Goal: Check status: Check status

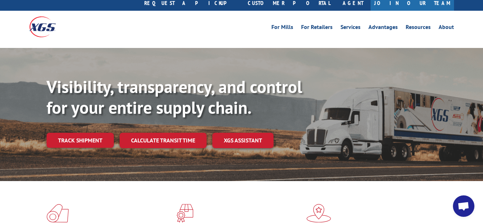
scroll to position [37, 0]
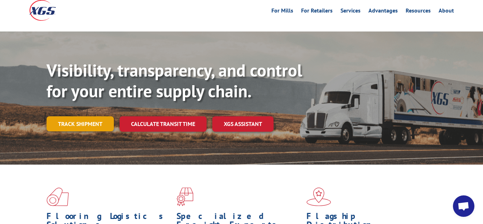
click at [88, 116] on link "Track shipment" at bounding box center [80, 123] width 67 height 15
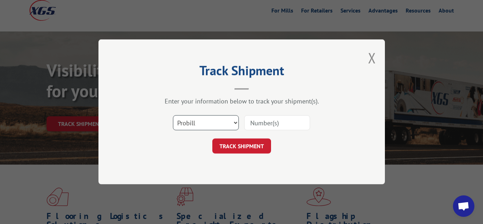
click at [173, 116] on select "Select category... Probill BOL PO" at bounding box center [206, 123] width 66 height 15
select select "bol"
click option "BOL" at bounding box center [0, 0] width 0 height 0
click at [256, 125] on input at bounding box center [277, 123] width 66 height 15
click at [173, 116] on select "Select category... Probill BOL PO" at bounding box center [206, 123] width 66 height 15
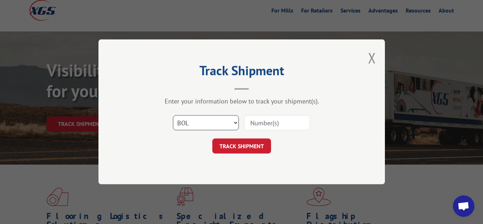
click option "BOL" at bounding box center [0, 0] width 0 height 0
click at [276, 123] on input at bounding box center [277, 123] width 66 height 15
type input "6027112"
click button "TRACK SHIPMENT" at bounding box center [241, 146] width 59 height 15
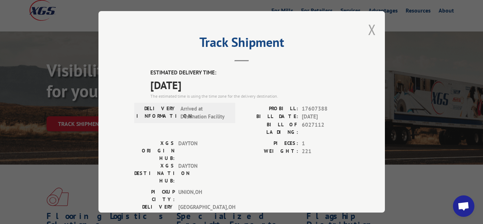
click at [368, 24] on button "Close modal" at bounding box center [372, 29] width 8 height 19
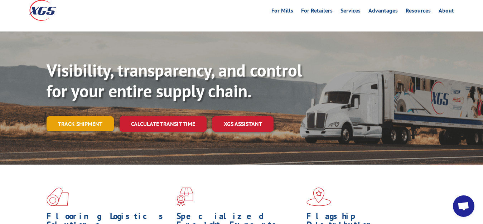
click at [97, 116] on link "Track shipment" at bounding box center [80, 123] width 67 height 15
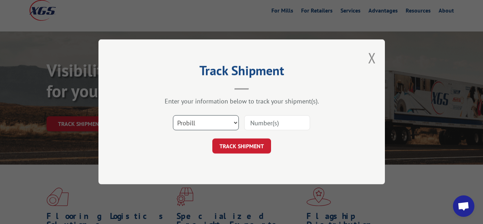
click at [173, 116] on select "Select category... Probill BOL PO" at bounding box center [206, 123] width 66 height 15
select select "bol"
click option "BOL" at bounding box center [0, 0] width 0 height 0
click at [256, 122] on input at bounding box center [277, 123] width 66 height 15
type input "6023769"
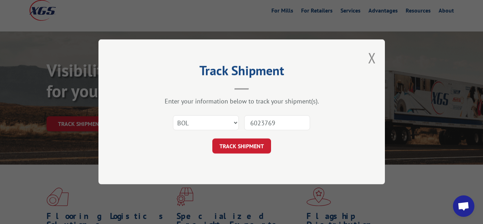
click button "TRACK SHIPMENT" at bounding box center [241, 146] width 59 height 15
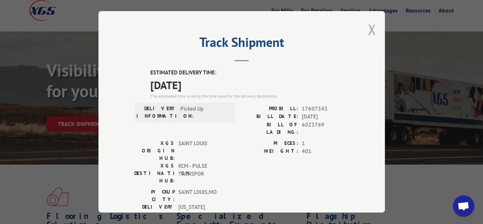
click at [368, 28] on button "Close modal" at bounding box center [372, 29] width 8 height 19
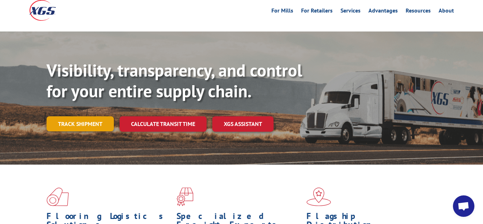
click at [73, 116] on link "Track shipment" at bounding box center [80, 123] width 67 height 15
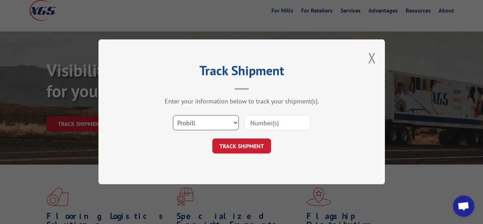
click at [173, 116] on select "Select category... Probill BOL PO" at bounding box center [206, 123] width 66 height 15
select select "bol"
click option "BOL" at bounding box center [0, 0] width 0 height 0
click at [261, 122] on input at bounding box center [277, 123] width 66 height 15
type input "6026455"
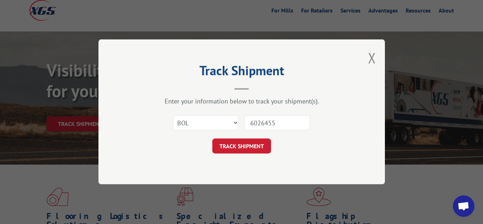
click button "TRACK SHIPMENT" at bounding box center [241, 146] width 59 height 15
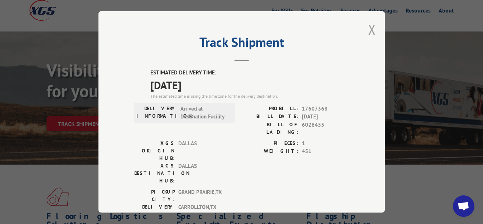
click at [368, 29] on button "Close modal" at bounding box center [372, 29] width 8 height 19
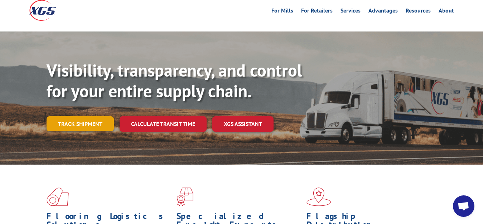
click at [82, 116] on link "Track shipment" at bounding box center [80, 123] width 67 height 15
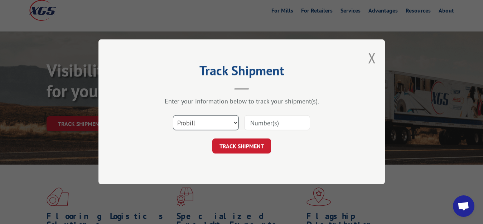
click at [173, 116] on select "Select category... Probill BOL PO" at bounding box center [206, 123] width 66 height 15
select select "bol"
click option "BOL" at bounding box center [0, 0] width 0 height 0
drag, startPoint x: 263, startPoint y: 123, endPoint x: 282, endPoint y: 107, distance: 25.2
click at [267, 120] on input at bounding box center [277, 123] width 66 height 15
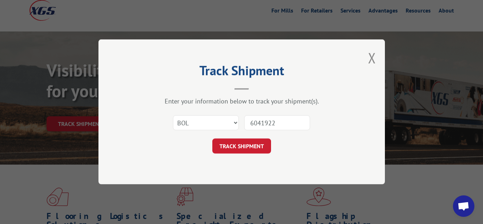
type input "6041922"
click button "TRACK SHIPMENT" at bounding box center [241, 146] width 59 height 15
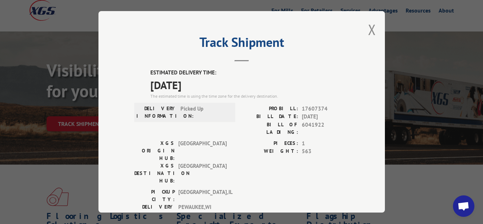
drag, startPoint x: 369, startPoint y: 28, endPoint x: 342, endPoint y: 49, distance: 33.8
click at [368, 30] on button "Close modal" at bounding box center [372, 29] width 8 height 19
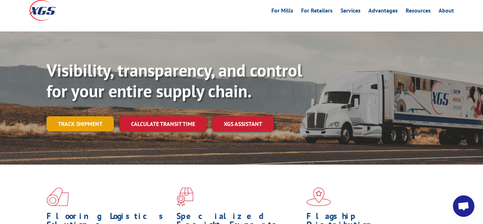
click at [73, 116] on link "Track shipment" at bounding box center [80, 123] width 67 height 15
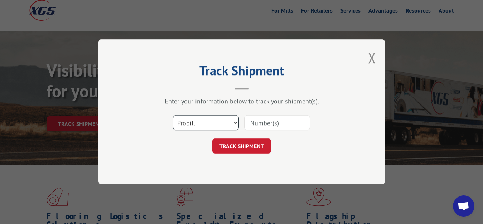
click at [173, 116] on select "Select category... Probill BOL PO" at bounding box center [206, 123] width 66 height 15
select select "bol"
click option "BOL" at bounding box center [0, 0] width 0 height 0
click at [276, 124] on input at bounding box center [277, 123] width 66 height 15
type input "6027114"
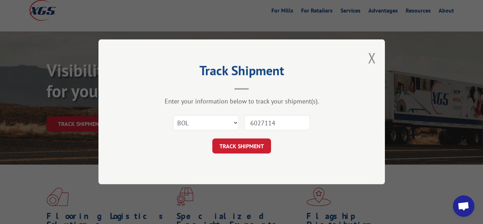
click button "TRACK SHIPMENT" at bounding box center [241, 146] width 59 height 15
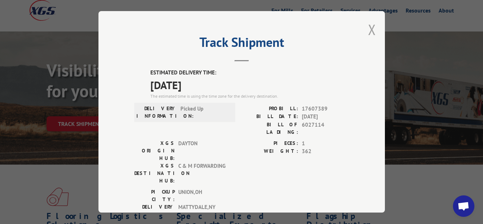
click at [368, 30] on button "Close modal" at bounding box center [372, 29] width 8 height 19
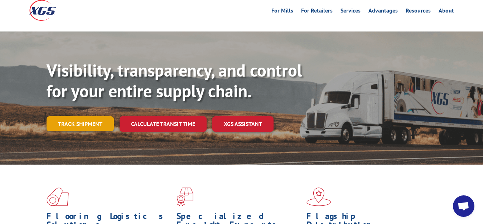
click at [70, 116] on link "Track shipment" at bounding box center [80, 123] width 67 height 15
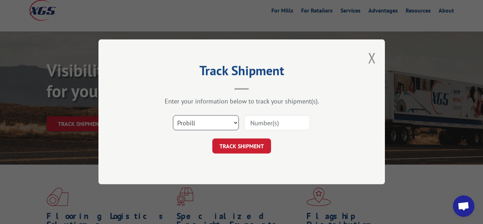
click at [173, 116] on select "Select category... Probill BOL PO" at bounding box center [206, 123] width 66 height 15
select select "bol"
click option "BOL" at bounding box center [0, 0] width 0 height 0
click at [247, 120] on input at bounding box center [277, 123] width 66 height 15
type input "6027114"
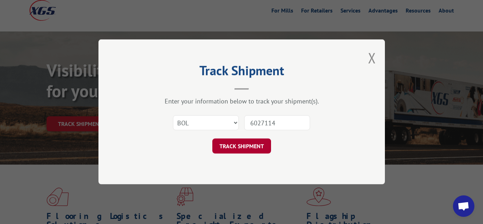
click button "TRACK SHIPMENT" at bounding box center [241, 146] width 59 height 15
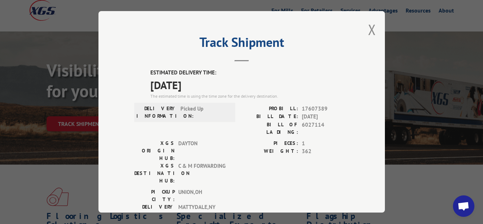
click at [368, 30] on button "Close modal" at bounding box center [372, 29] width 8 height 19
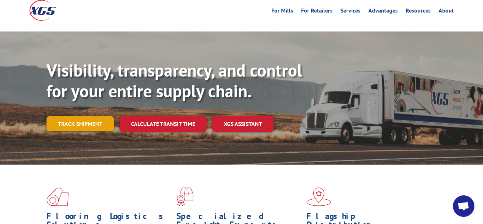
click at [67, 116] on link "Track shipment" at bounding box center [80, 123] width 67 height 15
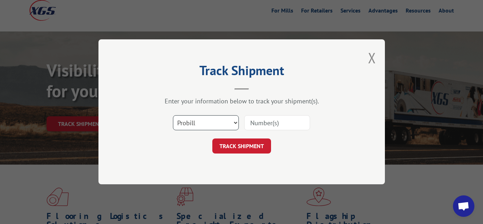
click at [173, 116] on select "Select category... Probill BOL PO" at bounding box center [206, 123] width 66 height 15
select select "bol"
click option "BOL" at bounding box center [0, 0] width 0 height 0
drag, startPoint x: 260, startPoint y: 127, endPoint x: 264, endPoint y: 118, distance: 9.9
click at [261, 125] on input at bounding box center [277, 123] width 66 height 15
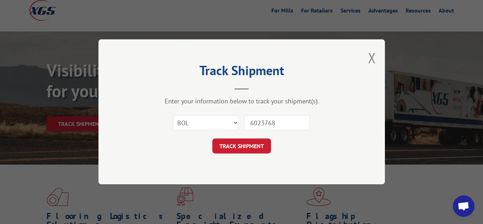
type input "6023768"
click button "TRACK SHIPMENT" at bounding box center [241, 146] width 59 height 15
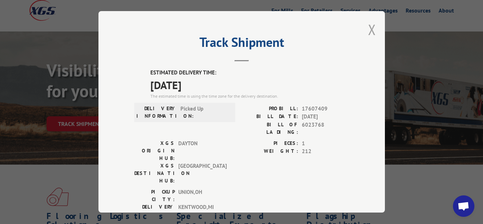
click at [368, 28] on button "Close modal" at bounding box center [372, 29] width 8 height 19
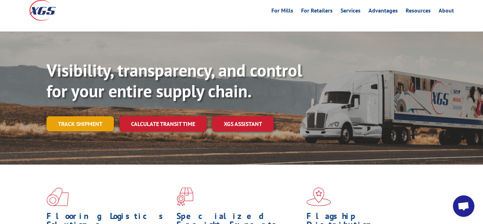
click at [77, 116] on link "Track shipment" at bounding box center [80, 123] width 67 height 15
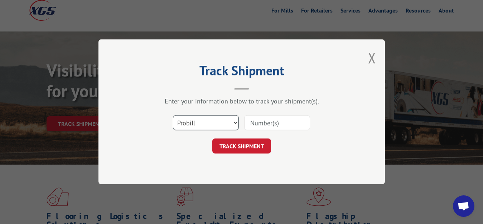
click at [173, 116] on select "Select category... Probill BOL PO" at bounding box center [206, 123] width 66 height 15
select select "bol"
click option "BOL" at bounding box center [0, 0] width 0 height 0
click at [263, 124] on input at bounding box center [277, 123] width 66 height 15
type input "6024087"
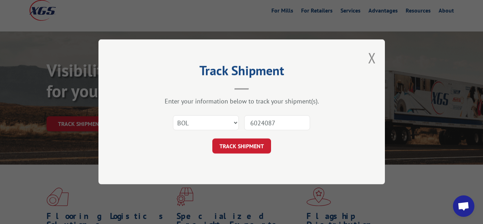
click button "TRACK SHIPMENT" at bounding box center [241, 146] width 59 height 15
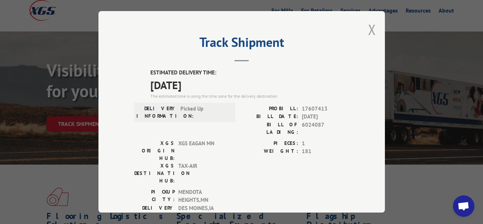
click at [368, 28] on button "Close modal" at bounding box center [372, 29] width 8 height 19
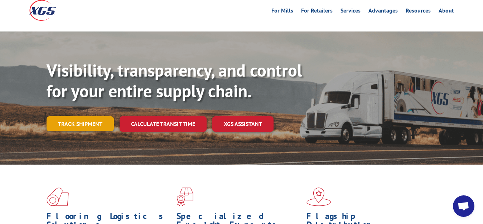
click at [71, 116] on link "Track shipment" at bounding box center [80, 123] width 67 height 15
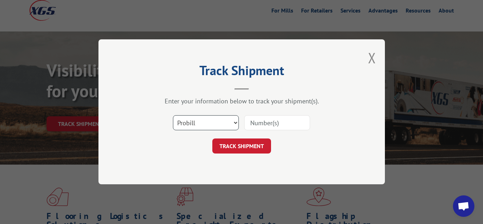
click at [173, 116] on select "Select category... Probill BOL PO" at bounding box center [206, 123] width 66 height 15
select select "bol"
click option "BOL" at bounding box center [0, 0] width 0 height 0
click at [269, 117] on input at bounding box center [277, 123] width 66 height 15
type input "6024088"
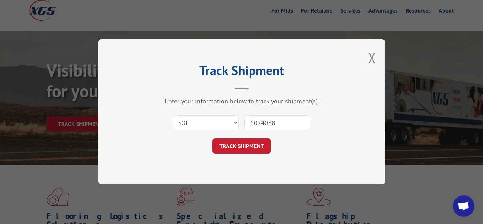
click button "TRACK SHIPMENT" at bounding box center [241, 146] width 59 height 15
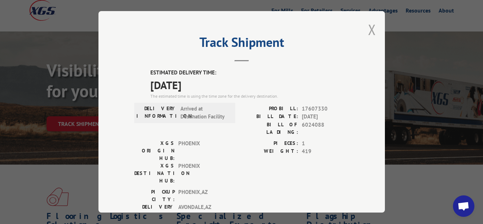
click at [368, 29] on button "Close modal" at bounding box center [372, 29] width 8 height 19
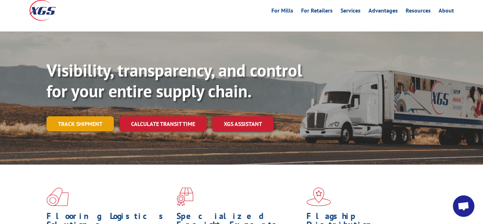
click at [81, 116] on link "Track shipment" at bounding box center [80, 123] width 67 height 15
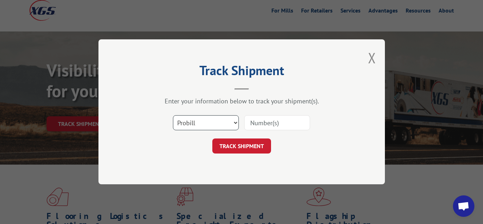
click at [173, 116] on select "Select category... Probill BOL PO" at bounding box center [206, 123] width 66 height 15
select select "bol"
click option "BOL" at bounding box center [0, 0] width 0 height 0
click at [274, 120] on input at bounding box center [277, 123] width 66 height 15
type input "6024263"
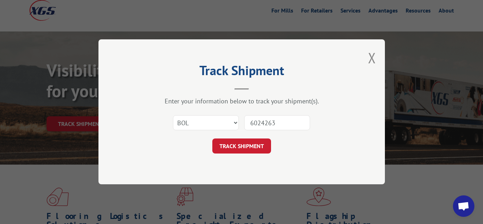
click button "TRACK SHIPMENT" at bounding box center [241, 146] width 59 height 15
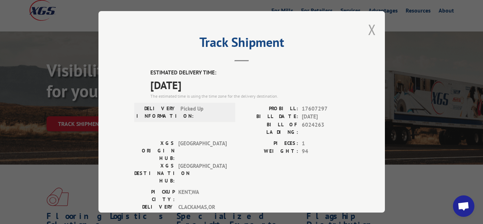
click at [368, 27] on button "Close modal" at bounding box center [372, 29] width 8 height 19
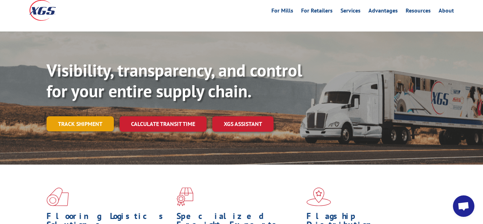
click at [63, 116] on link "Track shipment" at bounding box center [80, 123] width 67 height 15
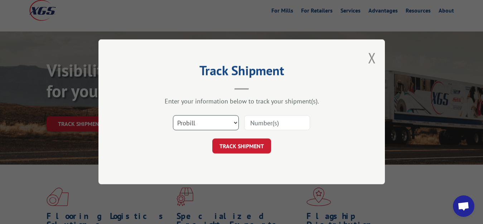
drag, startPoint x: 213, startPoint y: 120, endPoint x: 212, endPoint y: 128, distance: 7.9
click at [173, 116] on select "Select category... Probill BOL PO" at bounding box center [206, 123] width 66 height 15
select select "bol"
click option "BOL" at bounding box center [0, 0] width 0 height 0
drag, startPoint x: 265, startPoint y: 128, endPoint x: 294, endPoint y: 71, distance: 63.9
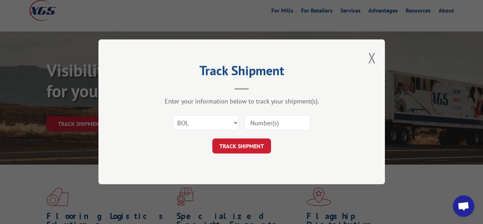
click at [265, 128] on input at bounding box center [277, 123] width 66 height 15
type input "6024261"
click button "TRACK SHIPMENT" at bounding box center [241, 146] width 59 height 15
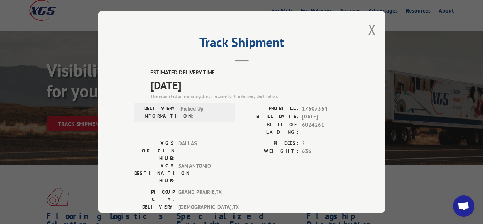
drag, startPoint x: 366, startPoint y: 27, endPoint x: 254, endPoint y: 74, distance: 121.6
click at [368, 27] on button "Close modal" at bounding box center [372, 29] width 8 height 19
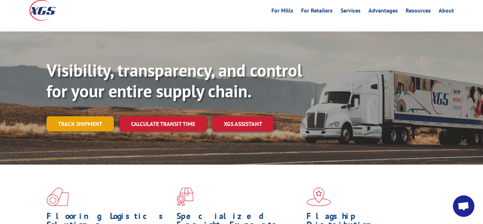
click at [77, 116] on link "Track shipment" at bounding box center [80, 123] width 67 height 15
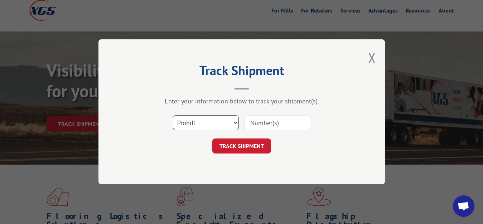
click at [173, 116] on select "Select category... Probill BOL PO" at bounding box center [206, 123] width 66 height 15
select select "bol"
click option "BOL" at bounding box center [0, 0] width 0 height 0
click at [261, 119] on input at bounding box center [277, 123] width 66 height 15
type input "6024264"
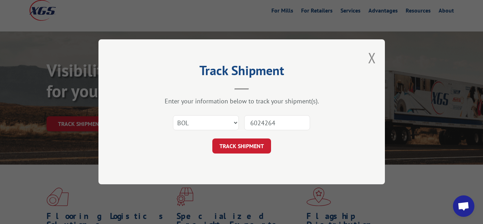
click button "TRACK SHIPMENT" at bounding box center [241, 146] width 59 height 15
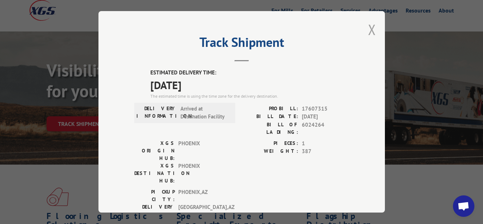
click at [368, 28] on button "Close modal" at bounding box center [372, 29] width 8 height 19
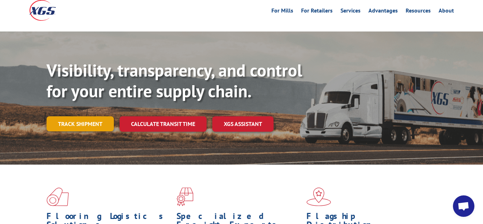
click at [79, 116] on link "Track shipment" at bounding box center [80, 123] width 67 height 15
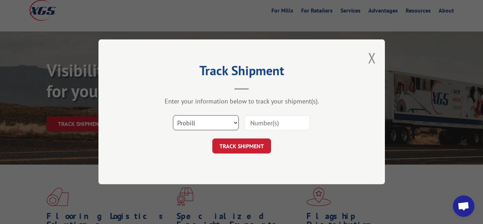
click at [173, 116] on select "Select category... Probill BOL PO" at bounding box center [206, 123] width 66 height 15
select select "bol"
click option "BOL" at bounding box center [0, 0] width 0 height 0
drag, startPoint x: 263, startPoint y: 123, endPoint x: 283, endPoint y: 77, distance: 50.0
click at [264, 121] on input at bounding box center [277, 123] width 66 height 15
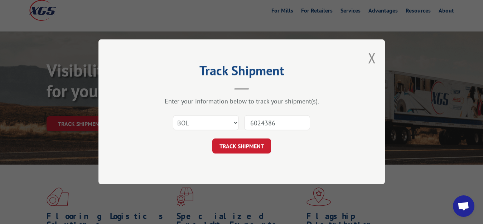
type input "6024386"
click button "TRACK SHIPMENT" at bounding box center [241, 146] width 59 height 15
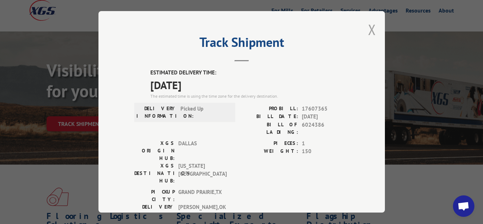
click at [368, 27] on button "Close modal" at bounding box center [372, 29] width 8 height 19
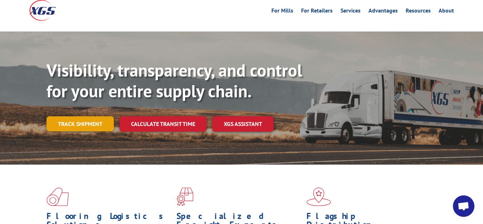
click at [72, 116] on link "Track shipment" at bounding box center [80, 123] width 67 height 15
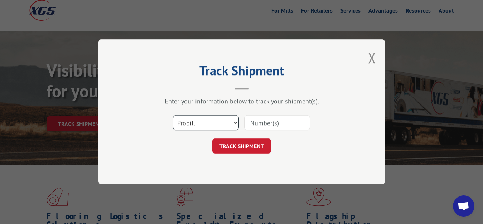
click at [173, 116] on select "Select category... Probill BOL PO" at bounding box center [206, 123] width 66 height 15
select select "bol"
click option "BOL" at bounding box center [0, 0] width 0 height 0
click at [278, 117] on input at bounding box center [277, 123] width 66 height 15
type input "6024388"
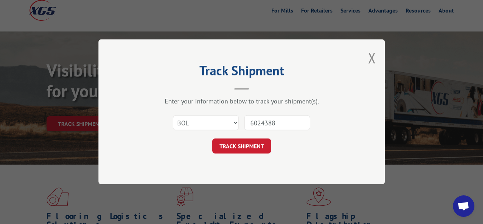
click button "TRACK SHIPMENT" at bounding box center [241, 146] width 59 height 15
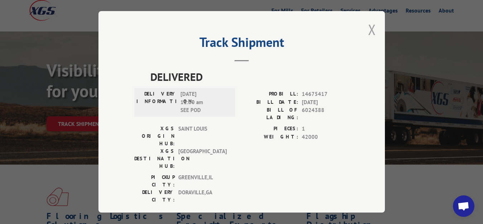
click at [368, 32] on button "Close modal" at bounding box center [372, 29] width 8 height 19
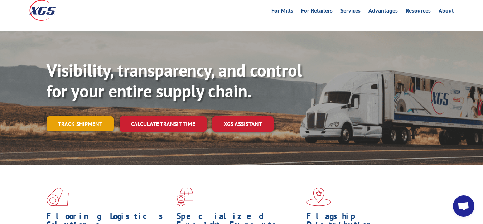
click at [69, 116] on link "Track shipment" at bounding box center [80, 123] width 67 height 15
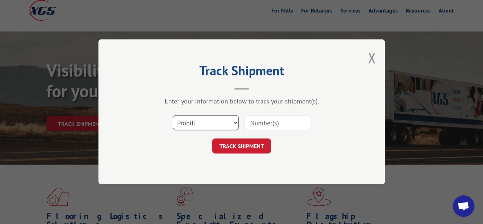
click at [173, 116] on select "Select category... Probill BOL PO" at bounding box center [206, 123] width 66 height 15
select select "bol"
click option "BOL" at bounding box center [0, 0] width 0 height 0
drag, startPoint x: 261, startPoint y: 128, endPoint x: 302, endPoint y: 85, distance: 59.3
click at [261, 126] on input at bounding box center [277, 123] width 66 height 15
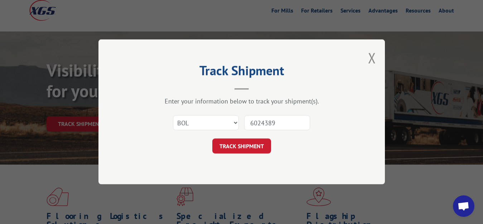
type input "6024389"
click button "TRACK SHIPMENT" at bounding box center [241, 146] width 59 height 15
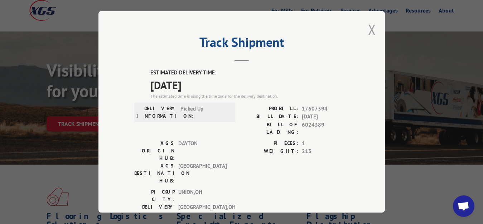
click at [368, 28] on button "Close modal" at bounding box center [372, 29] width 8 height 19
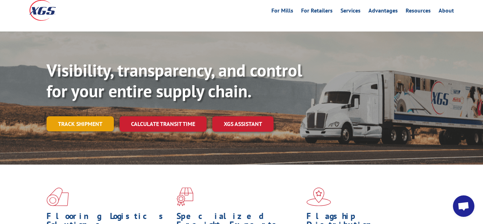
click at [76, 116] on link "Track shipment" at bounding box center [80, 123] width 67 height 15
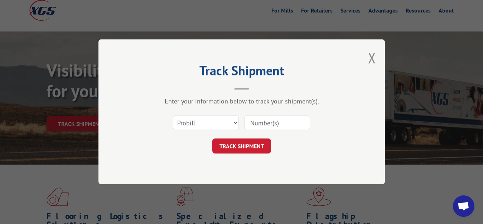
click at [240, 123] on div "Select category... Probill BOL PO" at bounding box center [241, 123] width 215 height 24
click at [173, 116] on select "Select category... Probill BOL PO" at bounding box center [206, 123] width 66 height 15
select select "bol"
click option "BOL" at bounding box center [0, 0] width 0 height 0
click at [271, 117] on input at bounding box center [277, 123] width 66 height 15
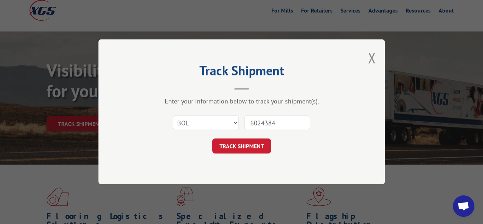
type input "6024384"
click button "TRACK SHIPMENT" at bounding box center [241, 146] width 59 height 15
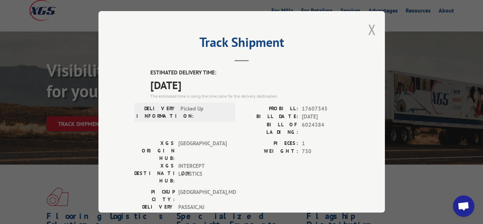
click at [368, 28] on button "Close modal" at bounding box center [372, 29] width 8 height 19
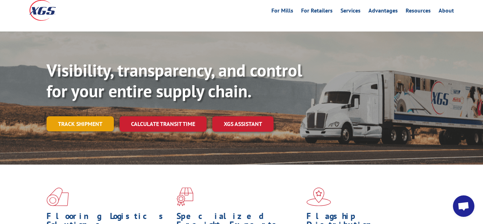
click at [91, 116] on link "Track shipment" at bounding box center [80, 123] width 67 height 15
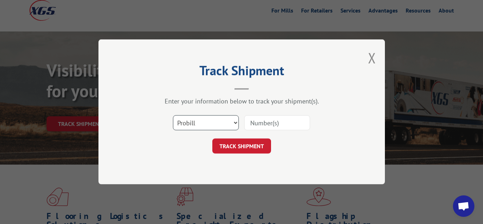
click at [173, 116] on select "Select category... Probill BOL PO" at bounding box center [206, 123] width 66 height 15
select select "bol"
click option "BOL" at bounding box center [0, 0] width 0 height 0
drag, startPoint x: 266, startPoint y: 122, endPoint x: 307, endPoint y: 77, distance: 60.8
click at [274, 117] on input at bounding box center [277, 123] width 66 height 15
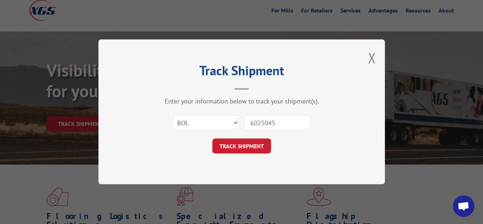
type input "6025045"
click button "TRACK SHIPMENT" at bounding box center [241, 146] width 59 height 15
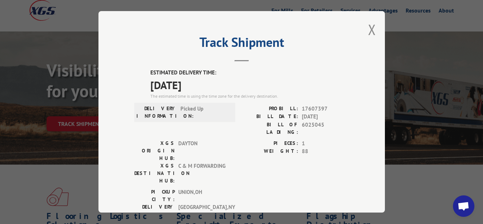
drag, startPoint x: 367, startPoint y: 27, endPoint x: 341, endPoint y: 42, distance: 30.7
click at [368, 29] on button "Close modal" at bounding box center [372, 29] width 8 height 19
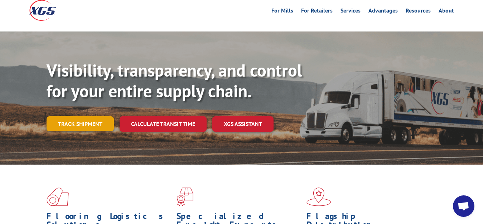
click at [54, 116] on link "Track shipment" at bounding box center [80, 123] width 67 height 15
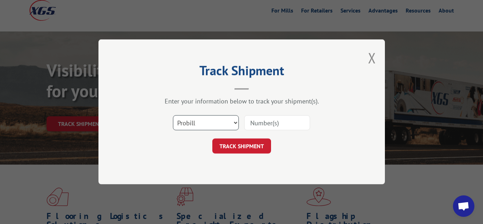
click at [173, 116] on select "Select category... Probill BOL PO" at bounding box center [206, 123] width 66 height 15
select select "bol"
click option "BOL" at bounding box center [0, 0] width 0 height 0
click at [257, 123] on input at bounding box center [277, 123] width 66 height 15
type input "6025389"
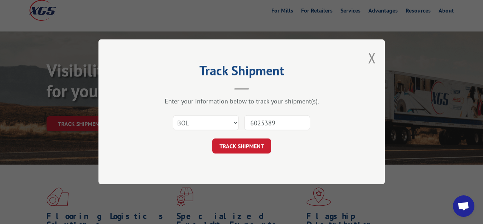
click button "TRACK SHIPMENT" at bounding box center [241, 146] width 59 height 15
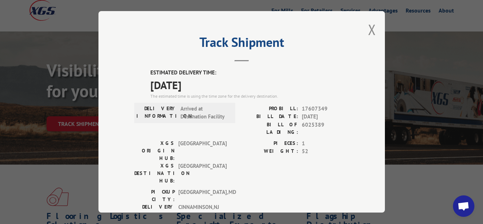
drag, startPoint x: 366, startPoint y: 29, endPoint x: 294, endPoint y: 62, distance: 79.1
click at [368, 30] on button "Close modal" at bounding box center [372, 29] width 8 height 19
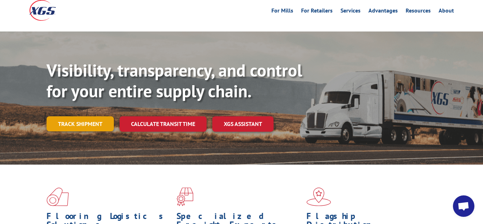
click at [74, 116] on link "Track shipment" at bounding box center [80, 123] width 67 height 15
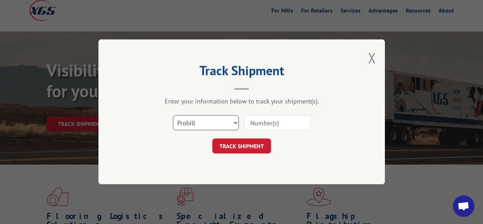
click at [173, 116] on select "Select category... Probill BOL PO" at bounding box center [206, 123] width 66 height 15
select select "bol"
click option "BOL" at bounding box center [0, 0] width 0 height 0
drag, startPoint x: 264, startPoint y: 117, endPoint x: 270, endPoint y: 109, distance: 9.5
click at [265, 116] on input at bounding box center [277, 123] width 66 height 15
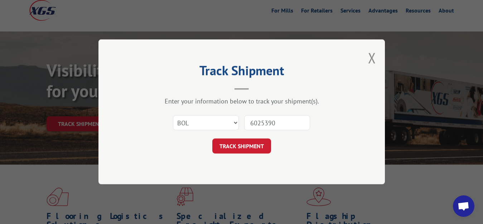
type input "6025390"
click button "TRACK SHIPMENT" at bounding box center [241, 146] width 59 height 15
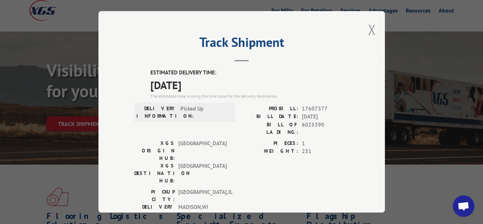
click at [368, 28] on button "Close modal" at bounding box center [372, 29] width 8 height 19
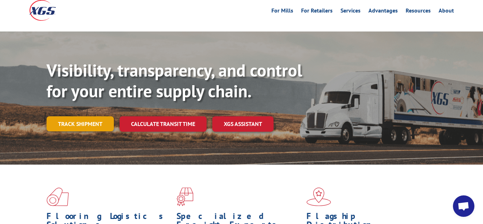
click at [80, 116] on link "Track shipment" at bounding box center [80, 123] width 67 height 15
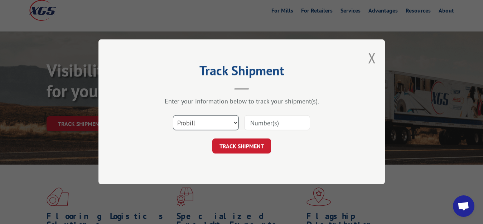
click at [173, 116] on select "Select category... Probill BOL PO" at bounding box center [206, 123] width 66 height 15
select select "bol"
click option "BOL" at bounding box center [0, 0] width 0 height 0
click at [261, 119] on input at bounding box center [277, 123] width 66 height 15
type input "6025392"
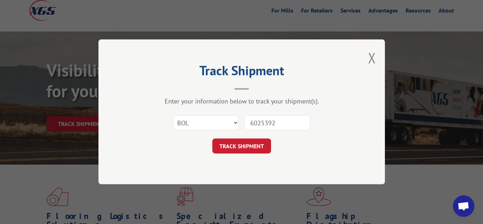
click button "TRACK SHIPMENT" at bounding box center [241, 146] width 59 height 15
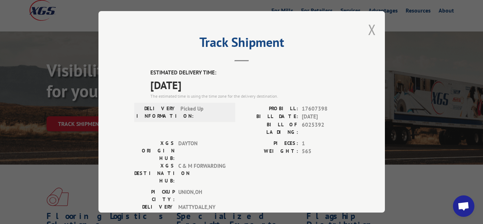
click at [368, 24] on button "Close modal" at bounding box center [372, 29] width 8 height 19
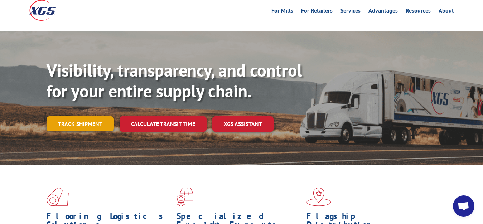
click at [81, 116] on link "Track shipment" at bounding box center [80, 123] width 67 height 15
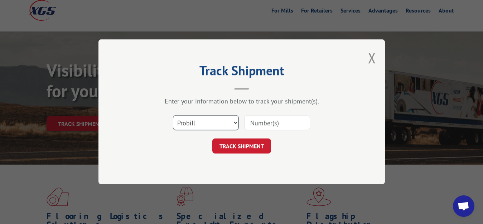
click at [173, 116] on select "Select category... Probill BOL PO" at bounding box center [206, 123] width 66 height 15
select select "bol"
click option "BOL" at bounding box center [0, 0] width 0 height 0
drag, startPoint x: 276, startPoint y: 120, endPoint x: 260, endPoint y: 77, distance: 46.7
click at [276, 120] on input at bounding box center [277, 123] width 66 height 15
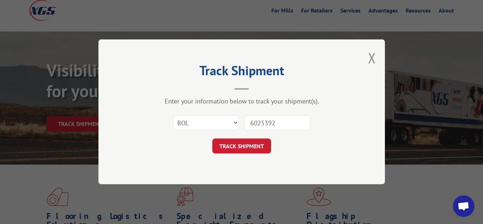
type input "6025392"
click button "TRACK SHIPMENT" at bounding box center [241, 146] width 59 height 15
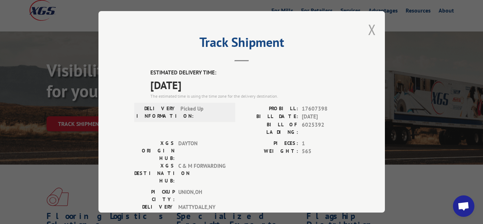
click at [369, 30] on button "Close modal" at bounding box center [372, 29] width 8 height 19
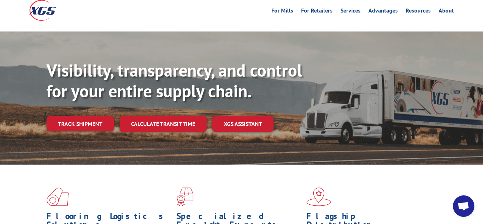
drag, startPoint x: 73, startPoint y: 111, endPoint x: 86, endPoint y: 111, distance: 12.5
click at [82, 116] on link "Track shipment" at bounding box center [80, 123] width 67 height 15
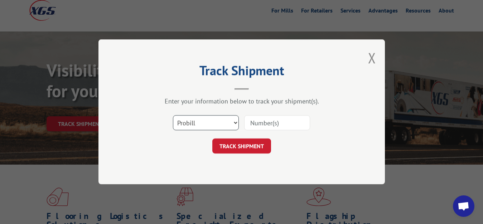
click at [173, 116] on select "Select category... Probill BOL PO" at bounding box center [206, 123] width 66 height 15
select select "bol"
click option "BOL" at bounding box center [0, 0] width 0 height 0
drag, startPoint x: 266, startPoint y: 124, endPoint x: 277, endPoint y: 92, distance: 33.1
click at [268, 122] on input at bounding box center [277, 123] width 66 height 15
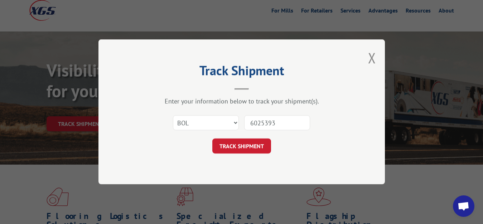
type input "6025393"
click button "TRACK SHIPMENT" at bounding box center [241, 146] width 59 height 15
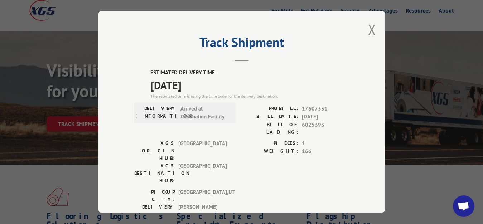
drag, startPoint x: 365, startPoint y: 27, endPoint x: 300, endPoint y: 51, distance: 69.3
click at [368, 28] on button "Close modal" at bounding box center [372, 29] width 8 height 19
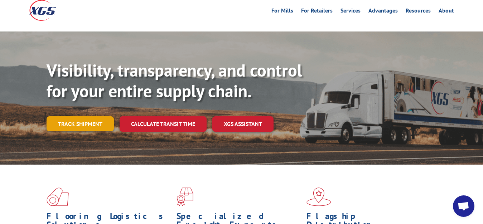
click at [74, 116] on link "Track shipment" at bounding box center [80, 123] width 67 height 15
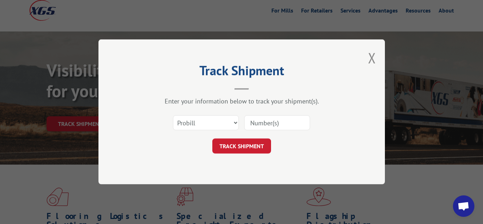
click at [226, 111] on div "Enter your information below to track your shipment(s). Select category... Prob…" at bounding box center [241, 125] width 215 height 57
click at [173, 116] on select "Select category... Probill BOL PO" at bounding box center [206, 123] width 66 height 15
select select "bol"
click option "BOL" at bounding box center [0, 0] width 0 height 0
click at [273, 122] on input at bounding box center [277, 123] width 66 height 15
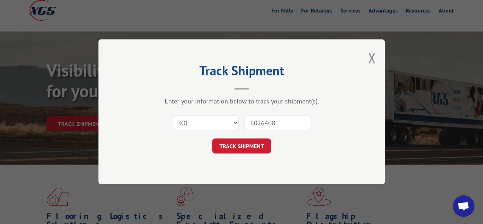
type input "6026408"
click button "TRACK SHIPMENT" at bounding box center [241, 146] width 59 height 15
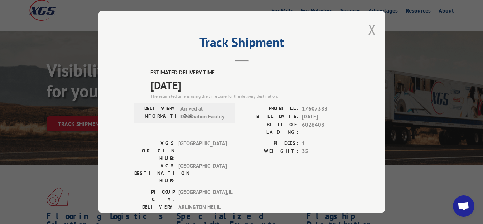
click at [368, 29] on button "Close modal" at bounding box center [372, 29] width 8 height 19
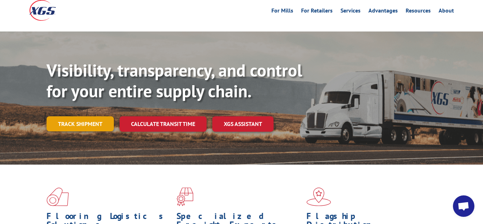
click at [81, 116] on link "Track shipment" at bounding box center [80, 123] width 67 height 15
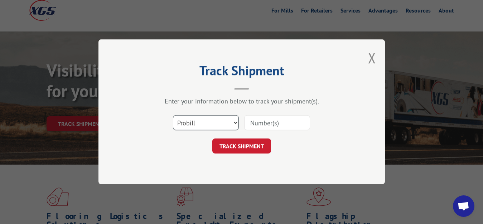
click at [173, 116] on select "Select category... Probill BOL PO" at bounding box center [206, 123] width 66 height 15
select select "bol"
click option "BOL" at bounding box center [0, 0] width 0 height 0
drag, startPoint x: 260, startPoint y: 122, endPoint x: 275, endPoint y: 104, distance: 23.2
click at [267, 116] on input at bounding box center [277, 123] width 66 height 15
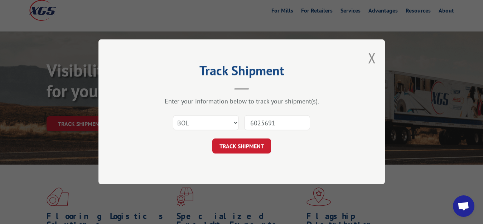
type input "6025691"
click button "TRACK SHIPMENT" at bounding box center [241, 146] width 59 height 15
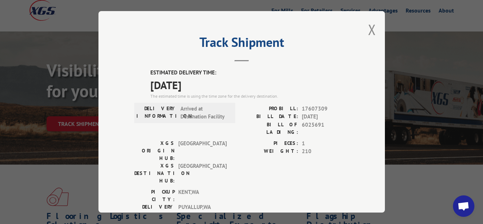
drag, startPoint x: 365, startPoint y: 25, endPoint x: 359, endPoint y: 36, distance: 12.7
click at [368, 26] on button "Close modal" at bounding box center [372, 29] width 8 height 19
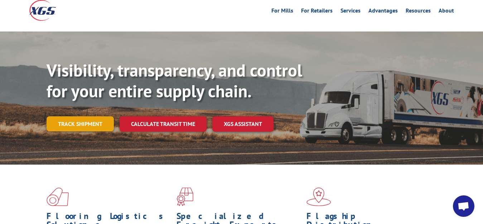
click at [67, 116] on link "Track shipment" at bounding box center [80, 123] width 67 height 15
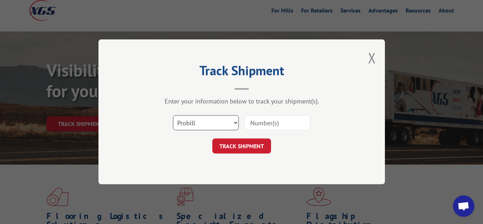
click at [173, 116] on select "Select category... Probill BOL PO" at bounding box center [206, 123] width 66 height 15
select select "bol"
click option "BOL" at bounding box center [0, 0] width 0 height 0
drag, startPoint x: 264, startPoint y: 114, endPoint x: 265, endPoint y: 110, distance: 3.6
click at [264, 113] on div "Select category... Probill BOL PO" at bounding box center [241, 123] width 215 height 24
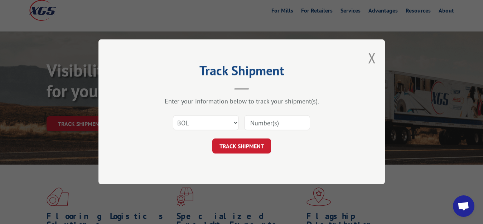
click at [260, 124] on input at bounding box center [277, 123] width 66 height 15
type input "6026399"
click button "TRACK SHIPMENT" at bounding box center [241, 146] width 59 height 15
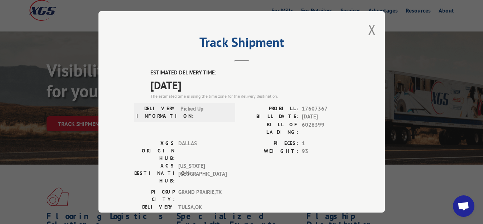
drag, startPoint x: 369, startPoint y: 28, endPoint x: 355, endPoint y: 36, distance: 15.9
click at [369, 28] on button "Close modal" at bounding box center [372, 29] width 8 height 19
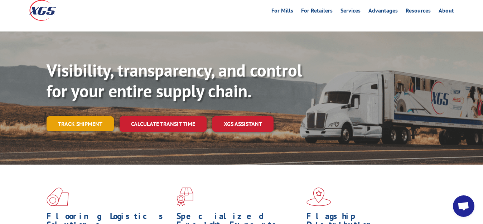
click at [78, 116] on link "Track shipment" at bounding box center [80, 123] width 67 height 15
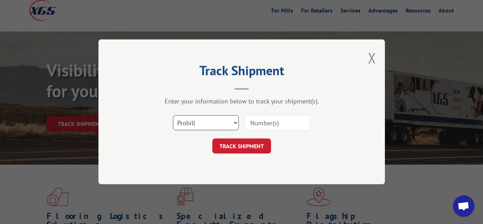
click at [173, 116] on select "Select category... Probill BOL PO" at bounding box center [206, 123] width 66 height 15
select select "bol"
click option "BOL" at bounding box center [0, 0] width 0 height 0
click at [251, 121] on input at bounding box center [277, 123] width 66 height 15
type input "6025692"
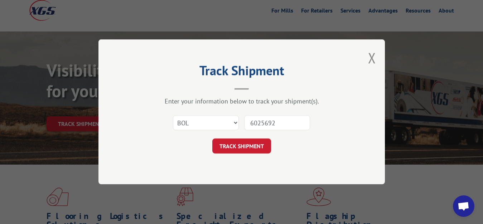
click button "TRACK SHIPMENT" at bounding box center [241, 146] width 59 height 15
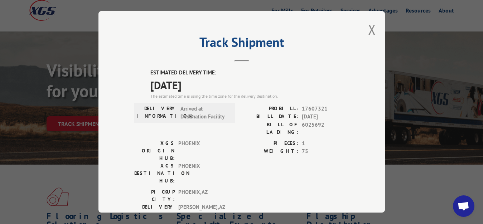
drag, startPoint x: 365, startPoint y: 29, endPoint x: 360, endPoint y: 33, distance: 6.4
click at [368, 30] on button "Close modal" at bounding box center [372, 29] width 8 height 19
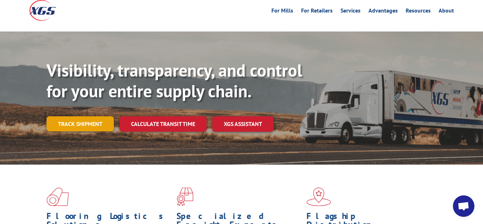
click at [96, 116] on link "Track shipment" at bounding box center [80, 123] width 67 height 15
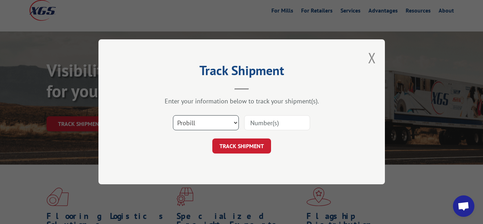
click at [173, 116] on select "Select category... Probill BOL PO" at bounding box center [206, 123] width 66 height 15
select select "bol"
click option "BOL" at bounding box center [0, 0] width 0 height 0
drag, startPoint x: 264, startPoint y: 120, endPoint x: 281, endPoint y: 78, distance: 45.2
click at [266, 118] on input at bounding box center [277, 123] width 66 height 15
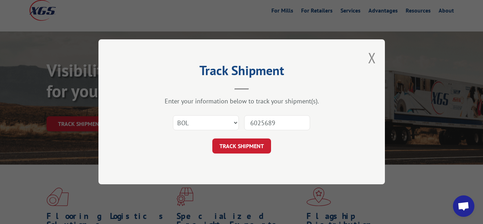
type input "6025689"
click button "TRACK SHIPMENT" at bounding box center [241, 146] width 59 height 15
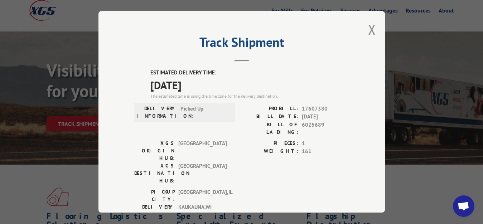
click at [370, 28] on div "Track Shipment ESTIMATED DELIVERY TIME: [DATE] The estimated time is using the …" at bounding box center [241, 112] width 287 height 202
click at [368, 26] on button "Close modal" at bounding box center [372, 29] width 8 height 19
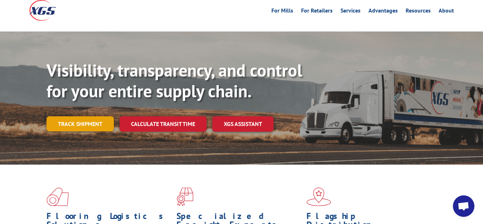
click at [75, 116] on link "Track shipment" at bounding box center [80, 123] width 67 height 15
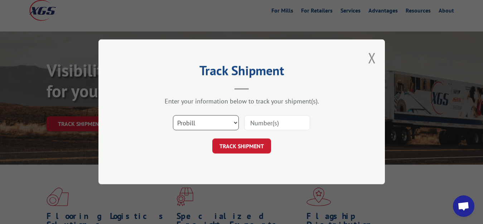
click at [173, 116] on select "Select category... Probill BOL PO" at bounding box center [206, 123] width 66 height 15
select select "bol"
click option "BOL" at bounding box center [0, 0] width 0 height 0
drag, startPoint x: 261, startPoint y: 123, endPoint x: 270, endPoint y: 102, distance: 23.1
click at [264, 121] on input at bounding box center [277, 123] width 66 height 15
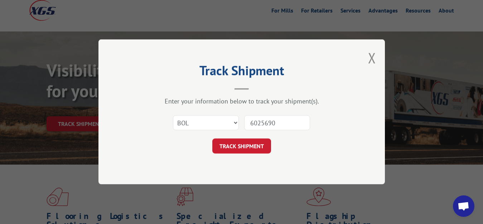
type input "6025690"
click button "TRACK SHIPMENT" at bounding box center [241, 146] width 59 height 15
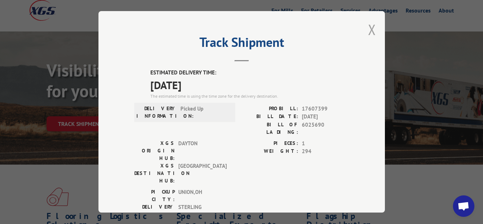
click at [368, 28] on button "Close modal" at bounding box center [372, 29] width 8 height 19
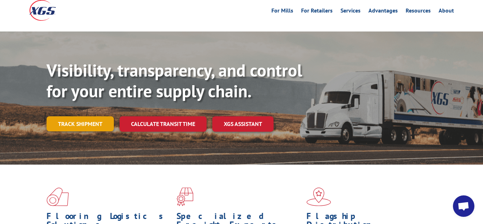
click at [103, 116] on link "Track shipment" at bounding box center [80, 123] width 67 height 15
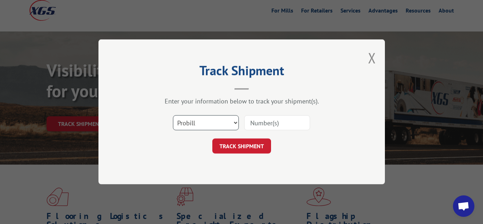
click at [173, 116] on select "Select category... Probill BOL PO" at bounding box center [206, 123] width 66 height 15
select select "bol"
click option "BOL" at bounding box center [0, 0] width 0 height 0
drag, startPoint x: 265, startPoint y: 116, endPoint x: 276, endPoint y: 71, distance: 46.4
click at [265, 116] on input at bounding box center [277, 123] width 66 height 15
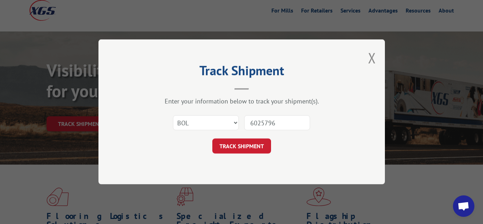
type input "6025796"
click button "TRACK SHIPMENT" at bounding box center [241, 146] width 59 height 15
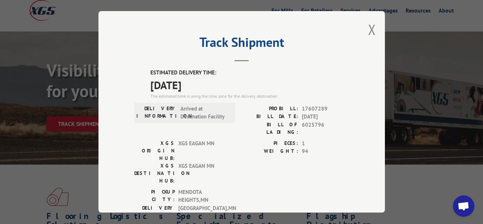
drag, startPoint x: 367, startPoint y: 27, endPoint x: 293, endPoint y: 63, distance: 82.5
click at [368, 30] on button "Close modal" at bounding box center [372, 29] width 8 height 19
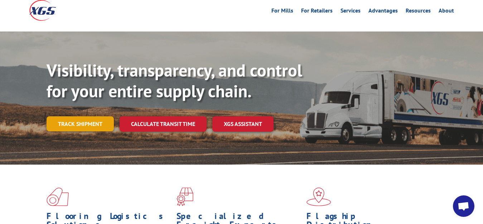
click at [56, 116] on link "Track shipment" at bounding box center [80, 123] width 67 height 15
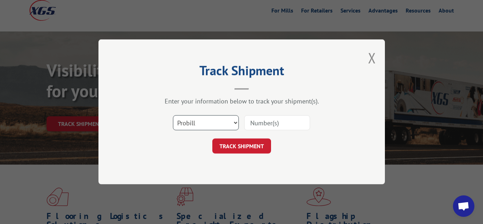
click at [173, 116] on select "Select category... Probill BOL PO" at bounding box center [206, 123] width 66 height 15
select select "bol"
click option "BOL" at bounding box center [0, 0] width 0 height 0
drag, startPoint x: 261, startPoint y: 122, endPoint x: 277, endPoint y: 95, distance: 32.1
click at [262, 121] on input at bounding box center [277, 123] width 66 height 15
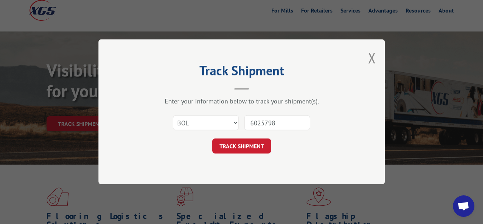
type input "6025798"
click button "TRACK SHIPMENT" at bounding box center [241, 146] width 59 height 15
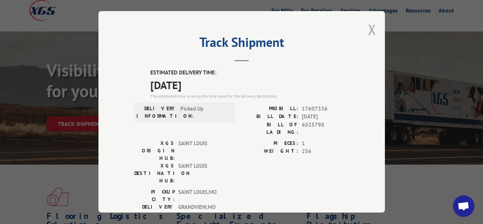
click at [368, 27] on button "Close modal" at bounding box center [372, 29] width 8 height 19
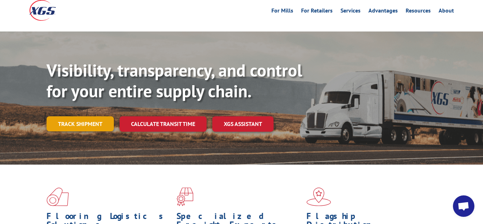
click at [77, 116] on link "Track shipment" at bounding box center [80, 123] width 67 height 15
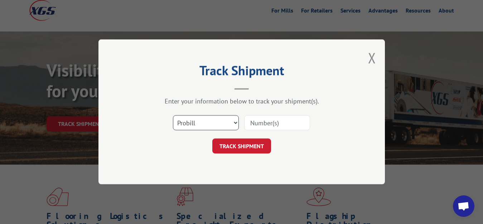
click at [173, 116] on select "Select category... Probill BOL PO" at bounding box center [206, 123] width 66 height 15
select select "bol"
click option "BOL" at bounding box center [0, 0] width 0 height 0
drag, startPoint x: 256, startPoint y: 122, endPoint x: 262, endPoint y: 111, distance: 12.8
click at [256, 121] on input at bounding box center [277, 123] width 66 height 15
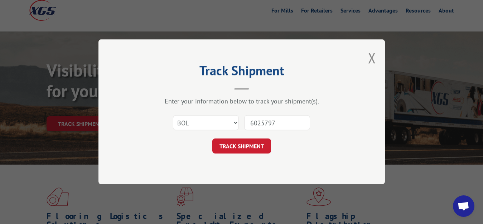
type input "6025797"
click button "TRACK SHIPMENT" at bounding box center [241, 146] width 59 height 15
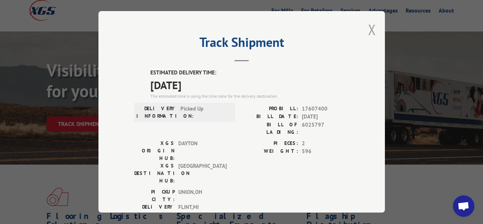
click at [368, 27] on button "Close modal" at bounding box center [372, 29] width 8 height 19
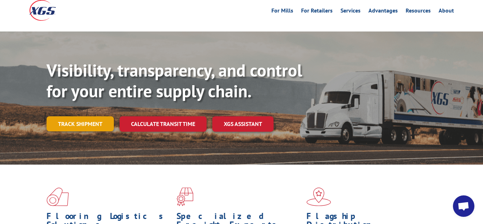
click at [68, 116] on link "Track shipment" at bounding box center [80, 123] width 67 height 15
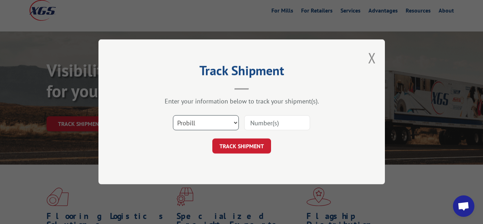
click at [173, 116] on select "Select category... Probill BOL PO" at bounding box center [206, 123] width 66 height 15
select select "bol"
click option "BOL" at bounding box center [0, 0] width 0 height 0
drag, startPoint x: 260, startPoint y: 125, endPoint x: 321, endPoint y: 62, distance: 87.9
click at [273, 116] on input at bounding box center [277, 123] width 66 height 15
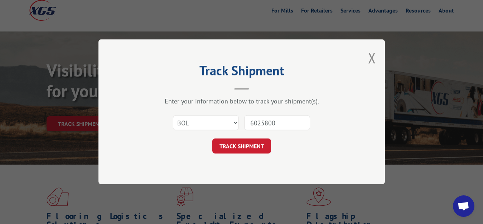
type input "6025800"
click button "TRACK SHIPMENT" at bounding box center [241, 146] width 59 height 15
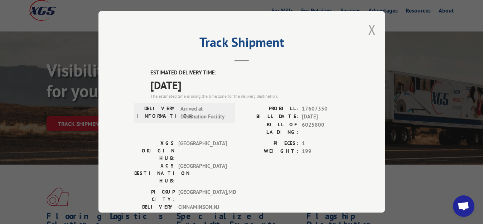
click at [368, 29] on button "Close modal" at bounding box center [372, 29] width 8 height 19
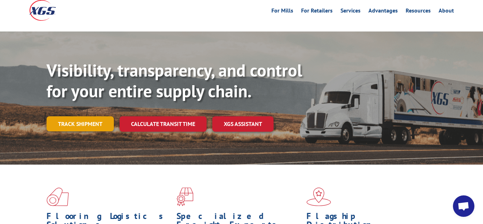
click at [82, 116] on link "Track shipment" at bounding box center [80, 123] width 67 height 15
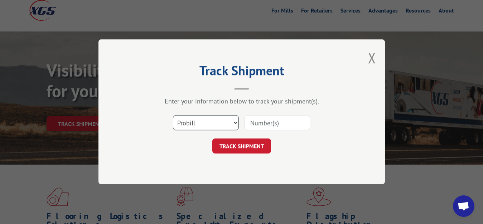
click at [173, 116] on select "Select category... Probill BOL PO" at bounding box center [206, 123] width 66 height 15
select select "bol"
click option "BOL" at bounding box center [0, 0] width 0 height 0
click at [261, 125] on input at bounding box center [277, 123] width 66 height 15
type input "6026397"
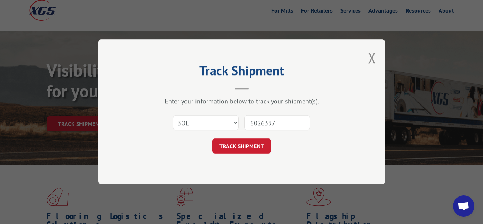
click button "TRACK SHIPMENT" at bounding box center [241, 146] width 59 height 15
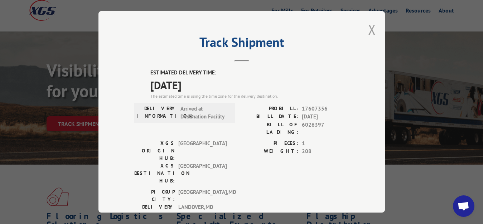
drag, startPoint x: 367, startPoint y: 27, endPoint x: 239, endPoint y: 88, distance: 141.5
click at [368, 29] on button "Close modal" at bounding box center [372, 29] width 8 height 19
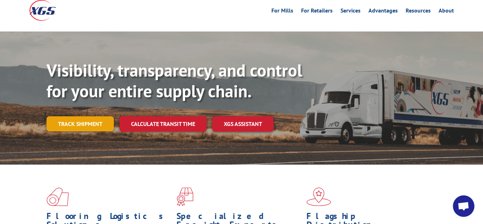
click at [88, 116] on link "Track shipment" at bounding box center [80, 123] width 67 height 15
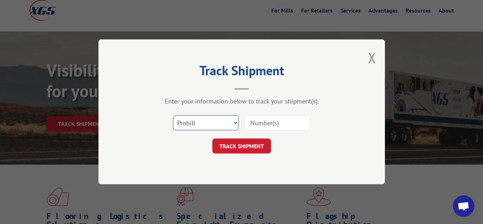
click at [173, 116] on select "Select category... Probill BOL PO" at bounding box center [206, 123] width 66 height 15
select select "bol"
click option "BOL" at bounding box center [0, 0] width 0 height 0
drag, startPoint x: 254, startPoint y: 123, endPoint x: 277, endPoint y: 98, distance: 33.7
click at [258, 122] on input at bounding box center [277, 123] width 66 height 15
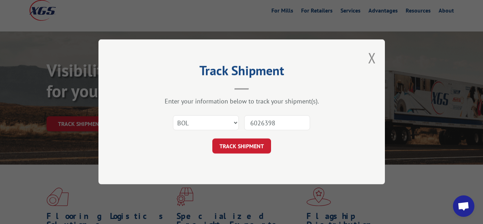
type input "6026398"
click button "TRACK SHIPMENT" at bounding box center [241, 146] width 59 height 15
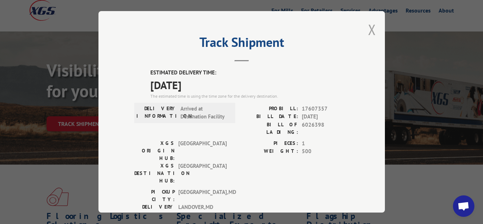
click at [368, 27] on button "Close modal" at bounding box center [372, 29] width 8 height 19
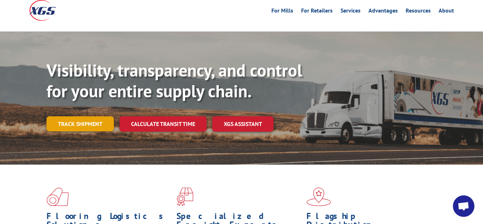
click at [86, 116] on link "Track shipment" at bounding box center [80, 123] width 67 height 15
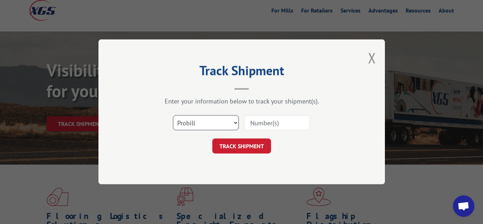
click at [173, 116] on select "Select category... Probill BOL PO" at bounding box center [206, 123] width 66 height 15
select select "bol"
click option "BOL" at bounding box center [0, 0] width 0 height 0
click at [286, 120] on input at bounding box center [277, 123] width 66 height 15
type input "6025803"
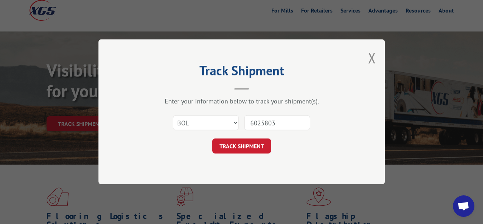
click button "TRACK SHIPMENT" at bounding box center [241, 146] width 59 height 15
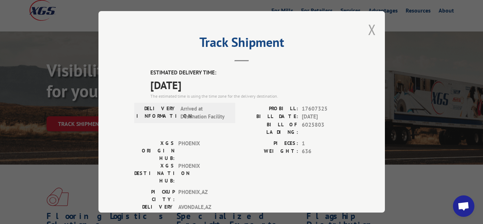
click at [368, 28] on button "Close modal" at bounding box center [372, 29] width 8 height 19
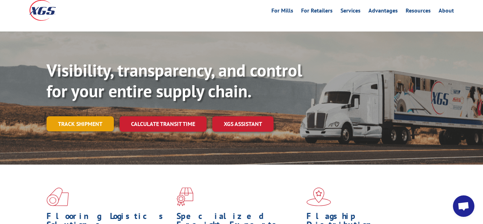
click at [80, 116] on link "Track shipment" at bounding box center [80, 123] width 67 height 15
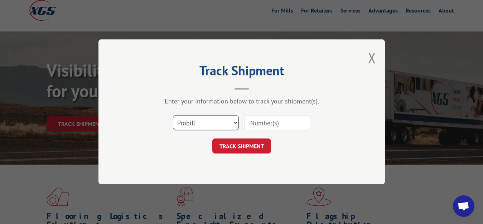
click at [173, 116] on select "Select category... Probill BOL PO" at bounding box center [206, 123] width 66 height 15
select select "bol"
click option "BOL" at bounding box center [0, 0] width 0 height 0
drag, startPoint x: 259, startPoint y: 128, endPoint x: 265, endPoint y: 120, distance: 9.4
click at [262, 124] on input at bounding box center [277, 123] width 66 height 15
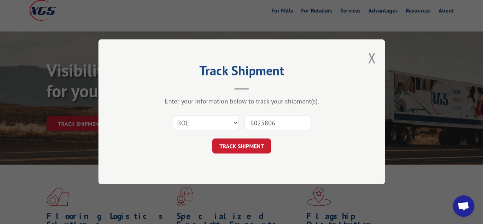
type input "6025806"
click button "TRACK SHIPMENT" at bounding box center [241, 146] width 59 height 15
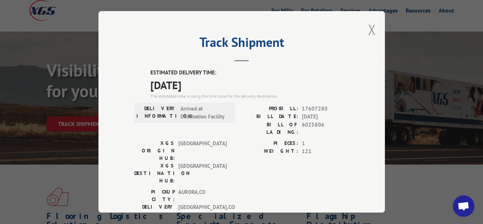
click at [368, 27] on button "Close modal" at bounding box center [372, 29] width 8 height 19
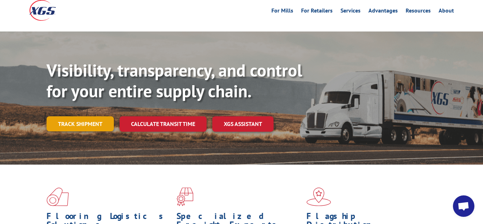
click at [78, 116] on link "Track shipment" at bounding box center [80, 123] width 67 height 15
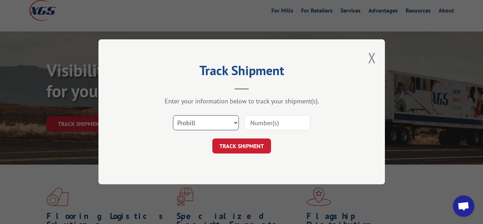
click at [173, 116] on select "Select category... Probill BOL PO" at bounding box center [206, 123] width 66 height 15
select select "bol"
click option "BOL" at bounding box center [0, 0] width 0 height 0
drag, startPoint x: 266, startPoint y: 117, endPoint x: 275, endPoint y: 92, distance: 26.3
click at [266, 116] on input at bounding box center [277, 123] width 66 height 15
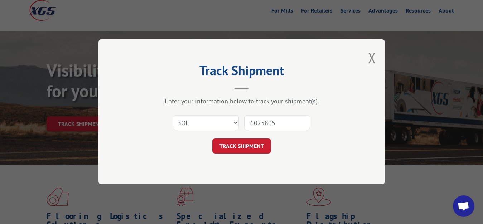
type input "6025805"
click button "TRACK SHIPMENT" at bounding box center [241, 146] width 59 height 15
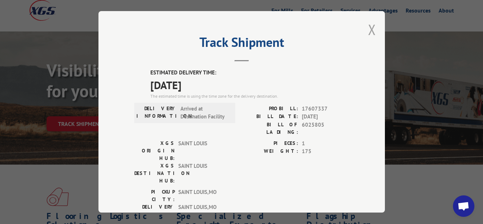
click at [369, 27] on button "Close modal" at bounding box center [372, 29] width 8 height 19
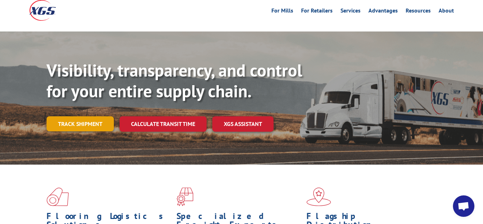
click at [85, 116] on link "Track shipment" at bounding box center [80, 123] width 67 height 15
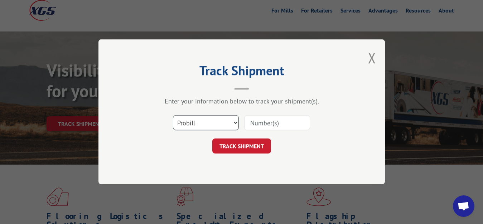
click at [173, 116] on select "Select category... Probill BOL PO" at bounding box center [206, 123] width 66 height 15
select select "bol"
click option "BOL" at bounding box center [0, 0] width 0 height 0
drag, startPoint x: 266, startPoint y: 125, endPoint x: 275, endPoint y: 116, distance: 13.2
click at [266, 123] on input at bounding box center [277, 123] width 66 height 15
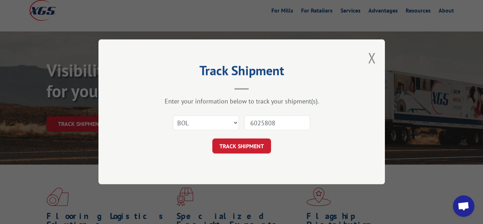
type input "6025808"
click button "TRACK SHIPMENT" at bounding box center [241, 146] width 59 height 15
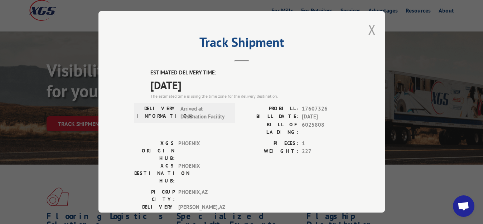
drag, startPoint x: 369, startPoint y: 30, endPoint x: 330, endPoint y: 59, distance: 47.9
click at [369, 33] on button "Close modal" at bounding box center [372, 29] width 8 height 19
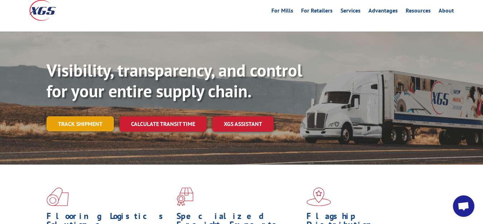
click at [83, 116] on link "Track shipment" at bounding box center [80, 123] width 67 height 15
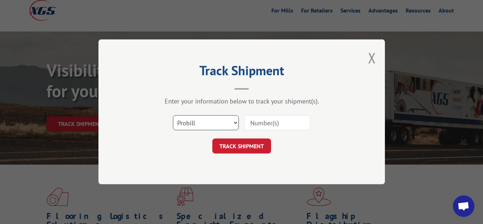
click at [173, 116] on select "Select category... Probill BOL PO" at bounding box center [206, 123] width 66 height 15
select select "bol"
click option "BOL" at bounding box center [0, 0] width 0 height 0
click at [258, 129] on input at bounding box center [277, 123] width 66 height 15
type input "6026409"
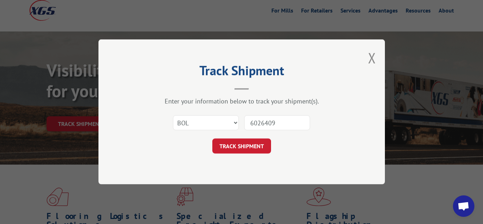
click button "TRACK SHIPMENT" at bounding box center [241, 146] width 59 height 15
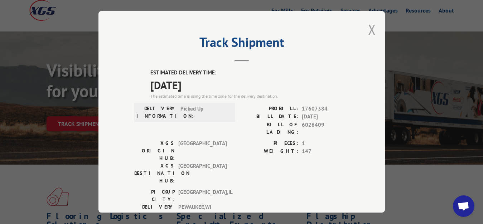
click at [368, 27] on button "Close modal" at bounding box center [372, 29] width 8 height 19
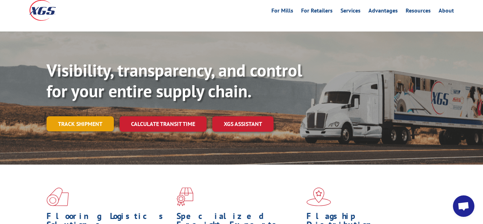
click at [49, 116] on link "Track shipment" at bounding box center [80, 123] width 67 height 15
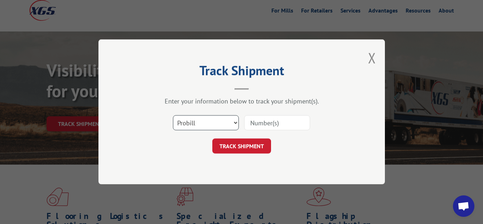
click at [173, 116] on select "Select category... Probill BOL PO" at bounding box center [206, 123] width 66 height 15
select select "bol"
click option "BOL" at bounding box center [0, 0] width 0 height 0
drag, startPoint x: 274, startPoint y: 118, endPoint x: 293, endPoint y: 80, distance: 42.4
click at [275, 116] on input at bounding box center [277, 123] width 66 height 15
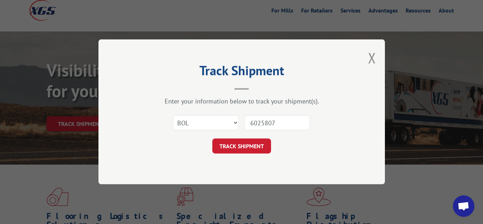
type input "6025807"
click button "TRACK SHIPMENT" at bounding box center [241, 146] width 59 height 15
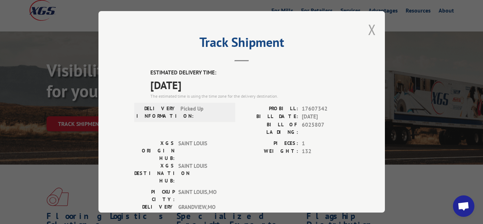
click at [368, 28] on button "Close modal" at bounding box center [372, 29] width 8 height 19
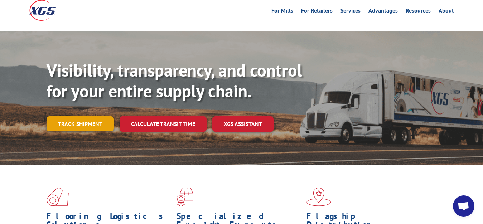
click at [69, 116] on link "Track shipment" at bounding box center [80, 123] width 67 height 15
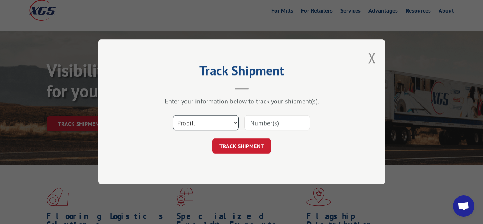
click at [173, 116] on select "Select category... Probill BOL PO" at bounding box center [206, 123] width 66 height 15
select select "bol"
click option "BOL" at bounding box center [0, 0] width 0 height 0
click at [259, 119] on input at bounding box center [277, 123] width 66 height 15
type input "6025809"
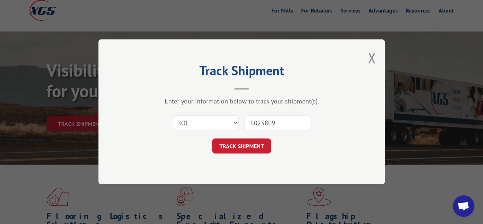
click button "TRACK SHIPMENT" at bounding box center [241, 146] width 59 height 15
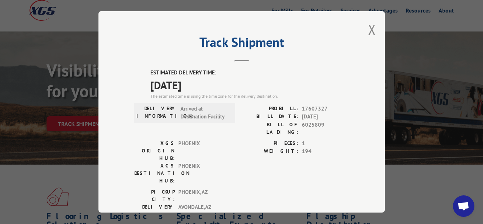
click at [368, 28] on button "Close modal" at bounding box center [372, 29] width 8 height 19
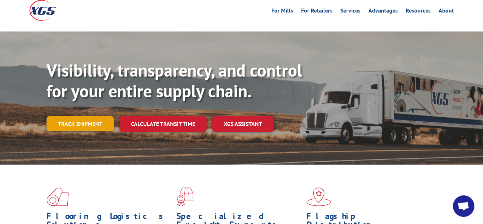
click at [82, 116] on link "Track shipment" at bounding box center [80, 123] width 67 height 15
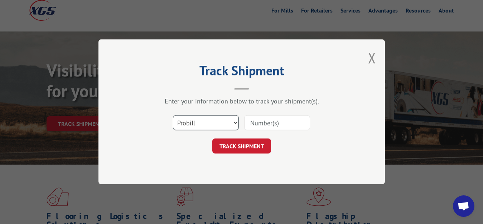
click at [173, 116] on select "Select category... Probill BOL PO" at bounding box center [206, 123] width 66 height 15
select select "bol"
click option "BOL" at bounding box center [0, 0] width 0 height 0
click at [257, 124] on input at bounding box center [277, 123] width 66 height 15
type input "6025811"
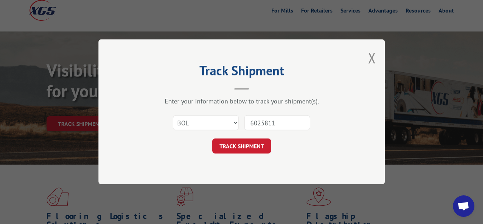
click button "TRACK SHIPMENT" at bounding box center [241, 146] width 59 height 15
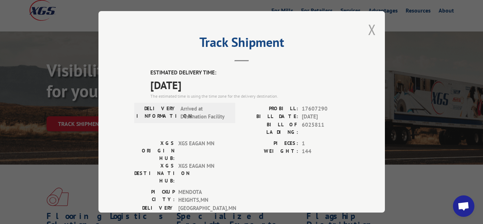
click at [368, 26] on button "Close modal" at bounding box center [372, 29] width 8 height 19
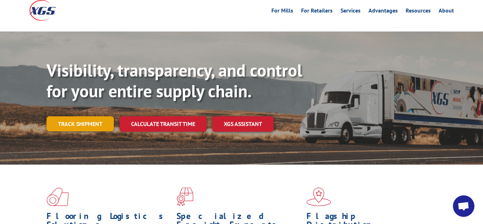
click at [78, 116] on link "Track shipment" at bounding box center [80, 123] width 67 height 15
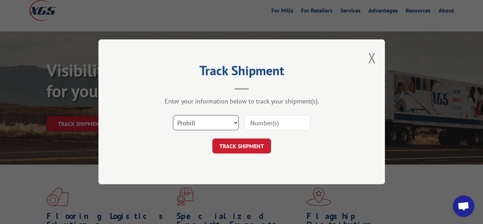
click at [173, 116] on select "Select category... Probill BOL PO" at bounding box center [206, 123] width 66 height 15
select select "bol"
click option "BOL" at bounding box center [0, 0] width 0 height 0
drag, startPoint x: 255, startPoint y: 122, endPoint x: 270, endPoint y: 97, distance: 29.7
click at [260, 117] on input at bounding box center [277, 123] width 66 height 15
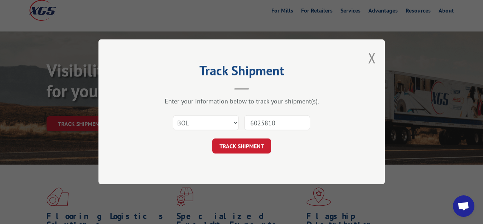
type input "6025810"
click button "TRACK SHIPMENT" at bounding box center [241, 146] width 59 height 15
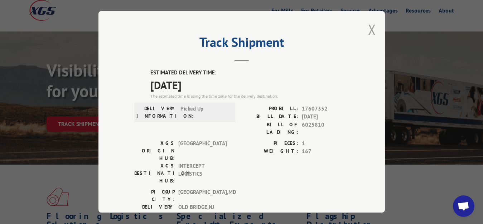
click at [368, 26] on button "Close modal" at bounding box center [372, 29] width 8 height 19
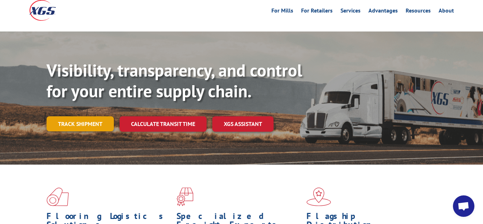
click at [66, 116] on link "Track shipment" at bounding box center [80, 123] width 67 height 15
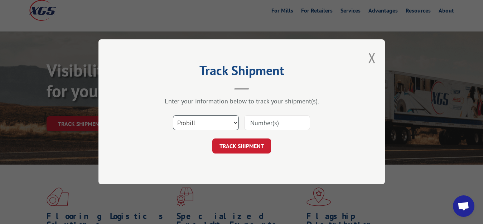
click at [173, 116] on select "Select category... Probill BOL PO" at bounding box center [206, 123] width 66 height 15
select select "bol"
click option "BOL" at bounding box center [0, 0] width 0 height 0
drag, startPoint x: 259, startPoint y: 125, endPoint x: 287, endPoint y: 85, distance: 48.8
click at [261, 123] on input at bounding box center [277, 123] width 66 height 15
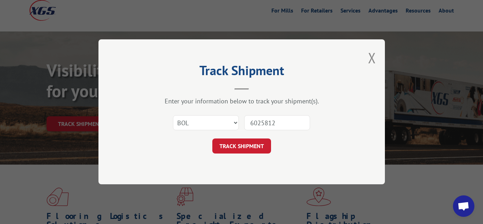
type input "6025812"
click button "TRACK SHIPMENT" at bounding box center [241, 146] width 59 height 15
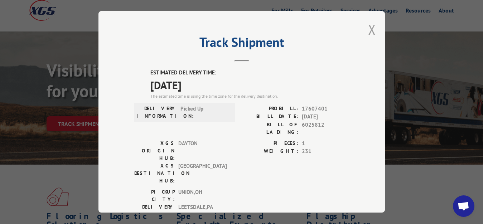
click at [368, 28] on button "Close modal" at bounding box center [372, 29] width 8 height 19
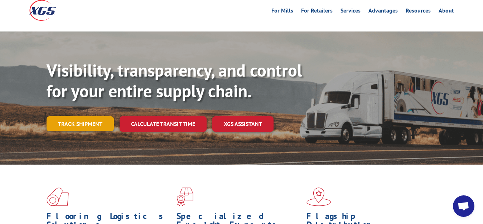
click at [77, 116] on link "Track shipment" at bounding box center [80, 123] width 67 height 15
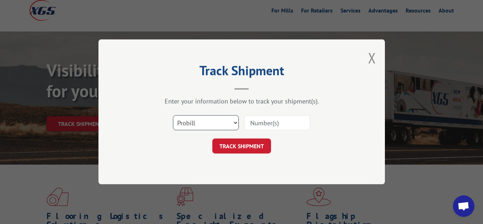
click at [173, 116] on select "Select category... Probill BOL PO" at bounding box center [206, 123] width 66 height 15
select select "bol"
click option "BOL" at bounding box center [0, 0] width 0 height 0
click at [268, 124] on input at bounding box center [277, 123] width 66 height 15
type input "6025813"
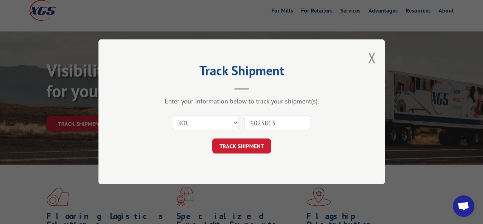
click button "TRACK SHIPMENT" at bounding box center [241, 146] width 59 height 15
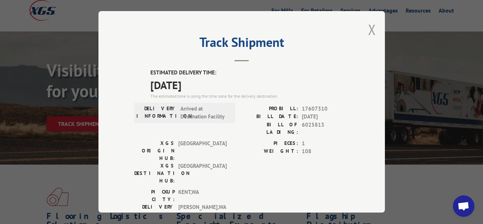
click at [368, 30] on button "Close modal" at bounding box center [372, 29] width 8 height 19
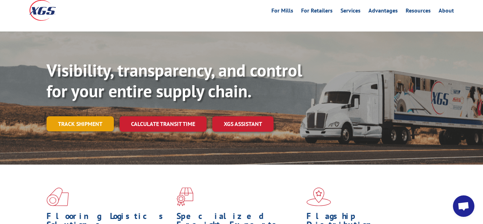
click at [85, 116] on link "Track shipment" at bounding box center [80, 123] width 67 height 15
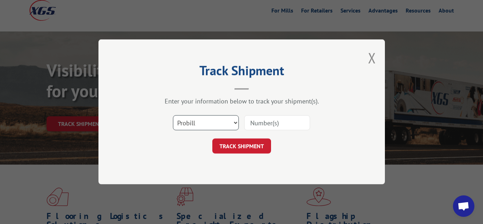
click at [173, 116] on select "Select category... Probill BOL PO" at bounding box center [206, 123] width 66 height 15
select select "bol"
click option "BOL" at bounding box center [0, 0] width 0 height 0
click at [253, 121] on input at bounding box center [277, 123] width 66 height 15
type input "6026400"
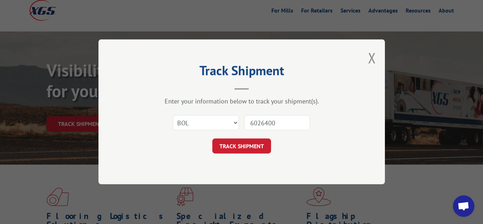
click button "TRACK SHIPMENT" at bounding box center [241, 146] width 59 height 15
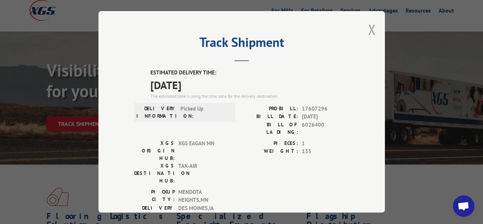
click at [368, 28] on button "Close modal" at bounding box center [372, 29] width 8 height 19
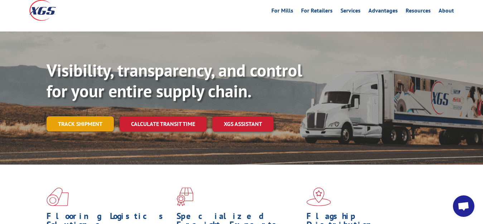
click at [80, 116] on link "Track shipment" at bounding box center [80, 123] width 67 height 15
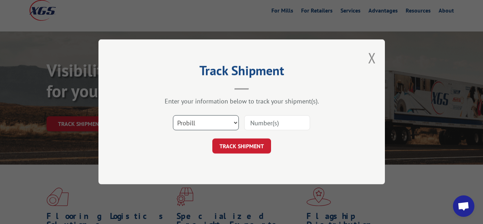
click at [173, 116] on select "Select category... Probill BOL PO" at bounding box center [206, 123] width 66 height 15
select select "bol"
click option "BOL" at bounding box center [0, 0] width 0 height 0
drag, startPoint x: 260, startPoint y: 128, endPoint x: 284, endPoint y: 95, distance: 40.7
click at [269, 120] on input at bounding box center [277, 123] width 66 height 15
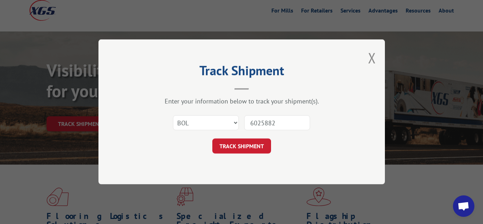
type input "6025882"
click button "TRACK SHIPMENT" at bounding box center [241, 146] width 59 height 15
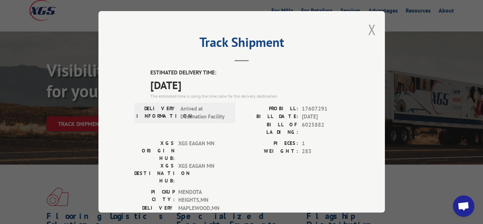
click at [368, 32] on button "Close modal" at bounding box center [372, 29] width 8 height 19
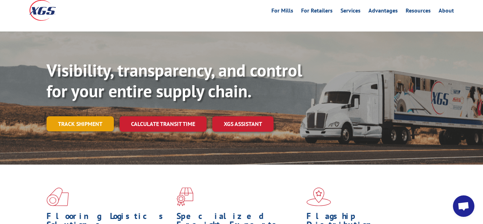
click at [53, 116] on link "Track shipment" at bounding box center [80, 123] width 67 height 15
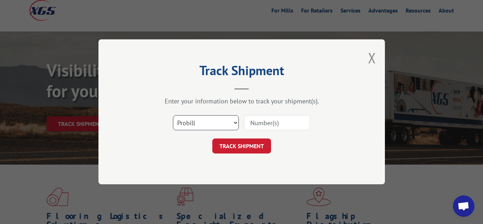
click at [173, 116] on select "Select category... Probill BOL PO" at bounding box center [206, 123] width 66 height 15
select select "bol"
click option "BOL" at bounding box center [0, 0] width 0 height 0
click at [255, 131] on div "Select category... Probill BOL PO" at bounding box center [241, 123] width 215 height 24
drag, startPoint x: 260, startPoint y: 123, endPoint x: 269, endPoint y: 114, distance: 12.7
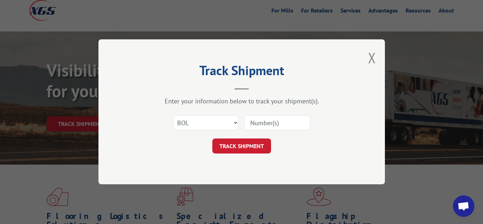
click at [260, 122] on input at bounding box center [277, 123] width 66 height 15
type input "6025883"
click button "TRACK SHIPMENT" at bounding box center [241, 146] width 59 height 15
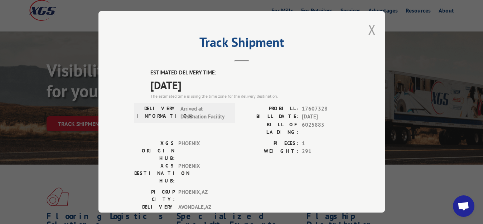
click at [368, 28] on button "Close modal" at bounding box center [372, 29] width 8 height 19
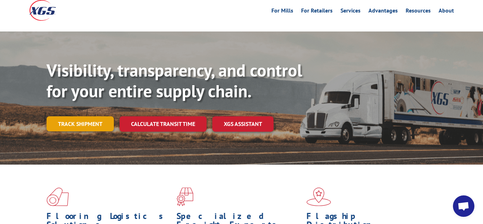
click at [71, 116] on link "Track shipment" at bounding box center [80, 123] width 67 height 15
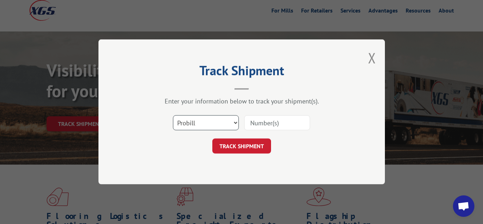
click at [173, 116] on select "Select category... Probill BOL PO" at bounding box center [206, 123] width 66 height 15
select select "bol"
click option "BOL" at bounding box center [0, 0] width 0 height 0
drag, startPoint x: 256, startPoint y: 127, endPoint x: 268, endPoint y: 66, distance: 62.5
click at [256, 124] on input at bounding box center [277, 123] width 66 height 15
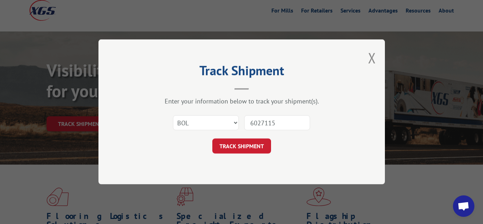
type input "6027115"
click button "TRACK SHIPMENT" at bounding box center [241, 146] width 59 height 15
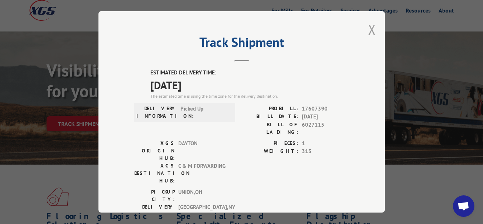
click at [368, 27] on button "Close modal" at bounding box center [372, 29] width 8 height 19
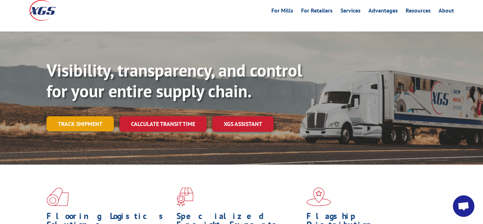
click at [73, 116] on link "Track shipment" at bounding box center [80, 123] width 67 height 15
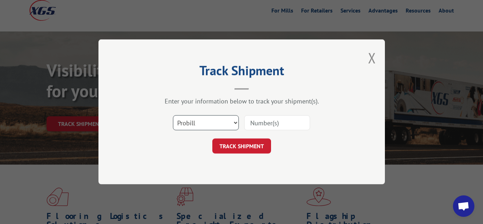
click at [173, 116] on select "Select category... Probill BOL PO" at bounding box center [206, 123] width 66 height 15
select select "bol"
click option "BOL" at bounding box center [0, 0] width 0 height 0
click at [259, 126] on input at bounding box center [277, 123] width 66 height 15
type input "6025884"
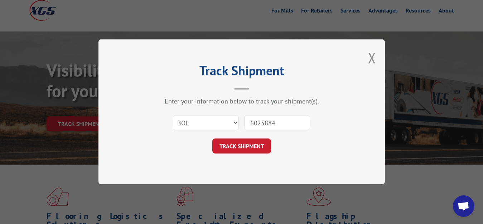
click button "TRACK SHIPMENT" at bounding box center [241, 146] width 59 height 15
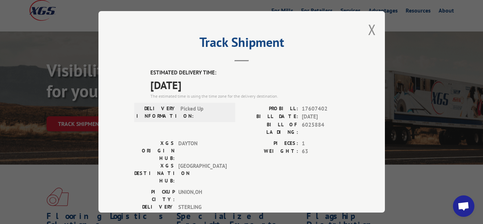
drag, startPoint x: 362, startPoint y: 27, endPoint x: 346, endPoint y: 44, distance: 23.8
click at [362, 28] on div "Track Shipment ESTIMATED DELIVERY TIME: [DATE] The estimated time is using the …" at bounding box center [241, 112] width 287 height 202
click at [368, 27] on button "Close modal" at bounding box center [372, 29] width 8 height 19
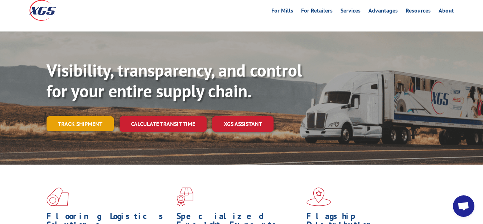
click at [76, 116] on link "Track shipment" at bounding box center [80, 123] width 67 height 15
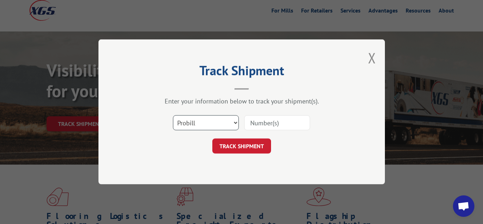
click at [173, 116] on select "Select category... Probill BOL PO" at bounding box center [206, 123] width 66 height 15
select select "bol"
click option "BOL" at bounding box center [0, 0] width 0 height 0
click at [257, 130] on input at bounding box center [277, 123] width 66 height 15
type input "6026407"
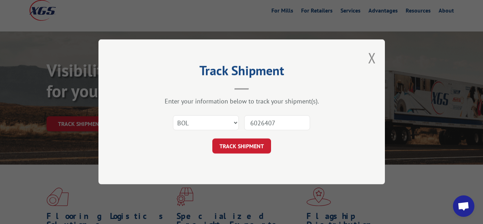
click button "TRACK SHIPMENT" at bounding box center [241, 146] width 59 height 15
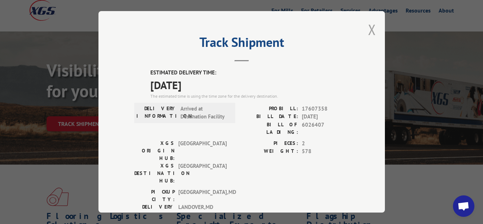
click at [368, 26] on button "Close modal" at bounding box center [372, 29] width 8 height 19
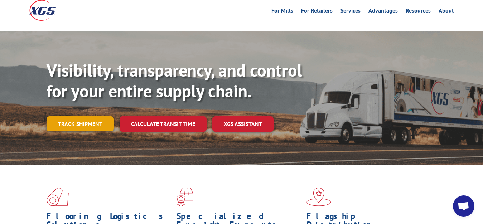
click at [61, 116] on link "Track shipment" at bounding box center [80, 123] width 67 height 15
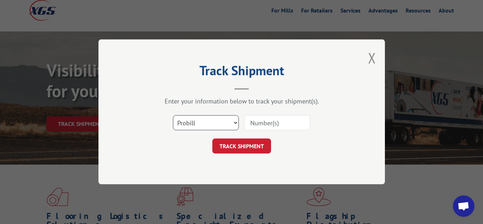
click at [173, 116] on select "Select category... Probill BOL PO" at bounding box center [206, 123] width 66 height 15
select select "bol"
click option "BOL" at bounding box center [0, 0] width 0 height 0
click at [265, 120] on input at bounding box center [277, 123] width 66 height 15
type input "6025885"
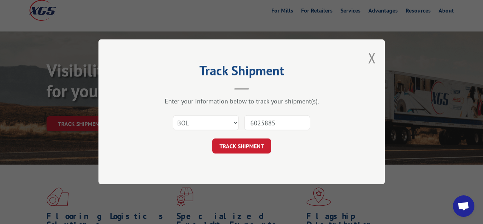
click button "TRACK SHIPMENT" at bounding box center [241, 146] width 59 height 15
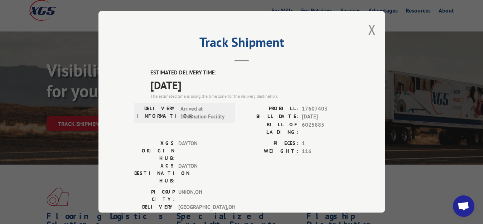
drag, startPoint x: 368, startPoint y: 29, endPoint x: 350, endPoint y: 39, distance: 20.8
click at [368, 30] on button "Close modal" at bounding box center [372, 29] width 8 height 19
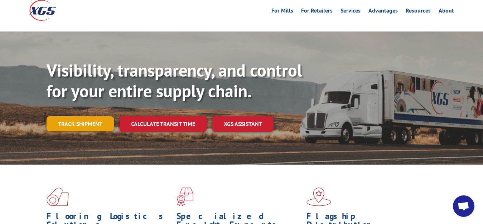
click at [75, 116] on link "Track shipment" at bounding box center [80, 123] width 67 height 15
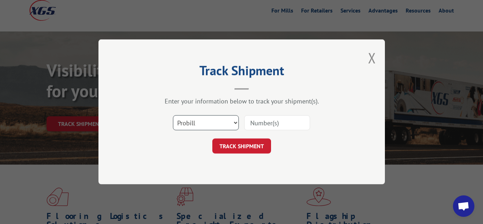
click at [173, 116] on select "Select category... Probill BOL PO" at bounding box center [206, 123] width 66 height 15
select select "bol"
click option "BOL" at bounding box center [0, 0] width 0 height 0
drag, startPoint x: 255, startPoint y: 125, endPoint x: 271, endPoint y: 90, distance: 39.1
click at [256, 124] on input at bounding box center [277, 123] width 66 height 15
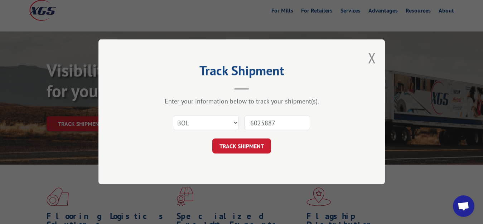
type input "6025887"
click button "TRACK SHIPMENT" at bounding box center [241, 146] width 59 height 15
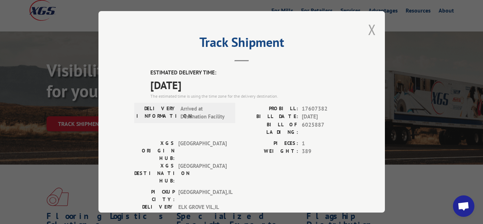
click at [368, 27] on button "Close modal" at bounding box center [372, 29] width 8 height 19
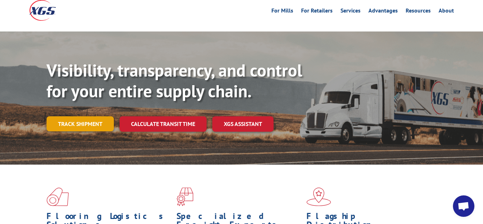
click at [70, 116] on link "Track shipment" at bounding box center [80, 123] width 67 height 15
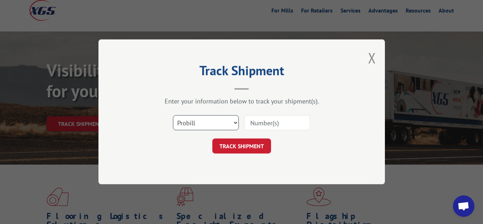
click at [173, 116] on select "Select category... Probill BOL PO" at bounding box center [206, 123] width 66 height 15
select select "bol"
click option "BOL" at bounding box center [0, 0] width 0 height 0
click at [259, 117] on input at bounding box center [277, 123] width 66 height 15
type input "6025886"
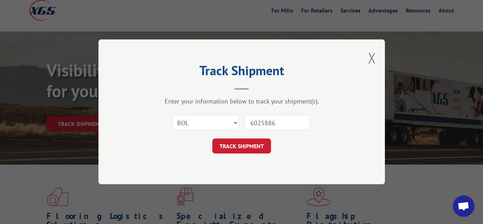
click button "TRACK SHIPMENT" at bounding box center [241, 146] width 59 height 15
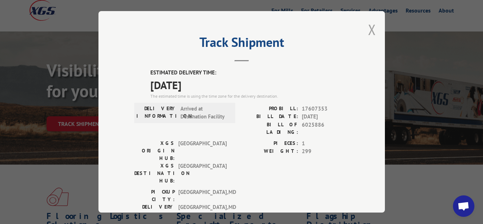
click at [368, 28] on button "Close modal" at bounding box center [372, 29] width 8 height 19
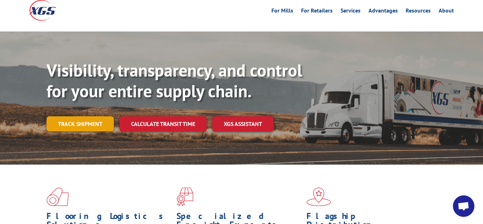
click at [101, 116] on link "Track shipment" at bounding box center [80, 123] width 67 height 15
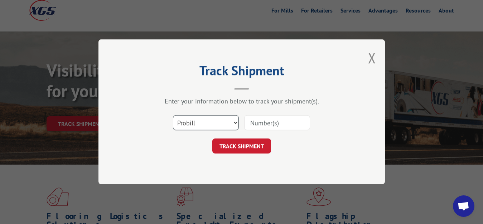
click at [173, 116] on select "Select category... Probill BOL PO" at bounding box center [206, 123] width 66 height 15
select select "bol"
click option "BOL" at bounding box center [0, 0] width 0 height 0
drag, startPoint x: 259, startPoint y: 122, endPoint x: 272, endPoint y: 91, distance: 33.9
click at [259, 120] on input at bounding box center [277, 123] width 66 height 15
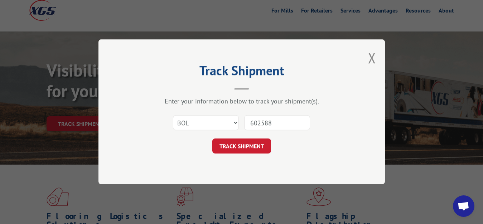
type input "6025888"
click button "TRACK SHIPMENT" at bounding box center [241, 146] width 59 height 15
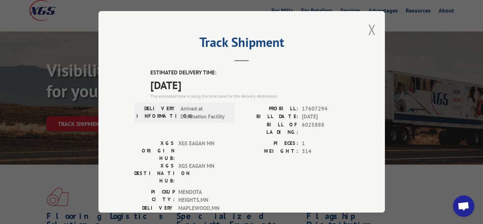
click at [368, 28] on button "Close modal" at bounding box center [372, 29] width 8 height 19
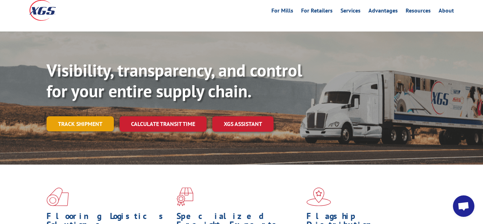
click at [64, 116] on link "Track shipment" at bounding box center [80, 123] width 67 height 15
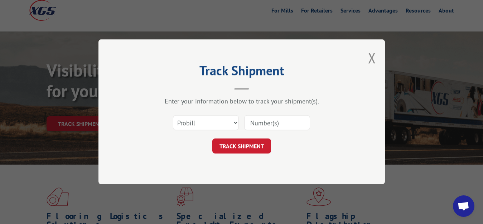
click at [215, 115] on div "Select category... Probill BOL PO" at bounding box center [205, 123] width 65 height 16
click at [173, 116] on select "Select category... Probill BOL PO" at bounding box center [206, 123] width 66 height 15
select select "bol"
click option "BOL" at bounding box center [0, 0] width 0 height 0
click at [274, 121] on input at bounding box center [277, 123] width 66 height 15
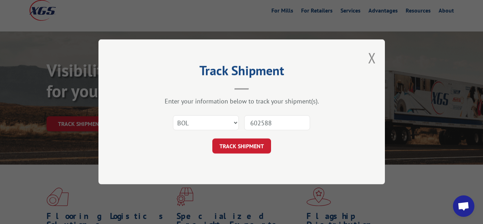
type input "6025889"
click button "TRACK SHIPMENT" at bounding box center [241, 146] width 59 height 15
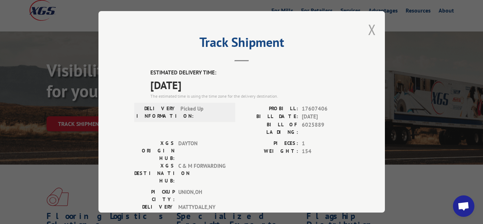
click at [368, 29] on button "Close modal" at bounding box center [372, 29] width 8 height 19
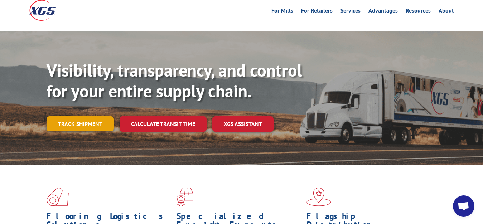
click at [75, 116] on link "Track shipment" at bounding box center [80, 123] width 67 height 15
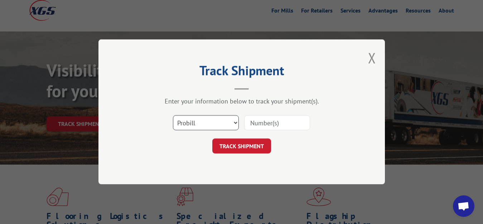
click at [173, 116] on select "Select category... Probill BOL PO" at bounding box center [206, 123] width 66 height 15
select select "bol"
click option "BOL" at bounding box center [0, 0] width 0 height 0
drag, startPoint x: 266, startPoint y: 120, endPoint x: 292, endPoint y: 78, distance: 49.5
click at [272, 116] on input at bounding box center [277, 123] width 66 height 15
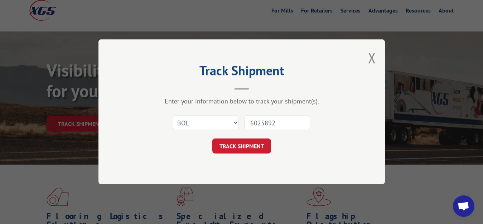
type input "6025892"
click button "TRACK SHIPMENT" at bounding box center [241, 146] width 59 height 15
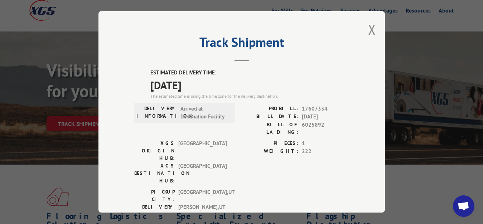
drag, startPoint x: 367, startPoint y: 28, endPoint x: 319, endPoint y: 64, distance: 59.8
click at [368, 31] on button "Close modal" at bounding box center [372, 29] width 8 height 19
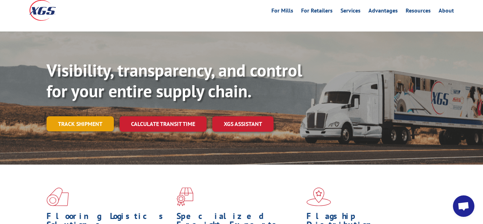
drag, startPoint x: 58, startPoint y: 109, endPoint x: 109, endPoint y: 124, distance: 53.0
click at [59, 116] on link "Track shipment" at bounding box center [80, 123] width 67 height 15
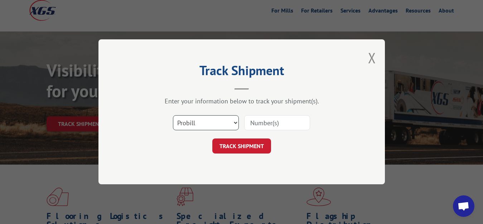
click at [173, 116] on select "Select category... Probill BOL PO" at bounding box center [206, 123] width 66 height 15
select select "bol"
click option "BOL" at bounding box center [0, 0] width 0 height 0
drag, startPoint x: 262, startPoint y: 129, endPoint x: 266, endPoint y: 122, distance: 7.7
click at [263, 127] on input at bounding box center [277, 123] width 66 height 15
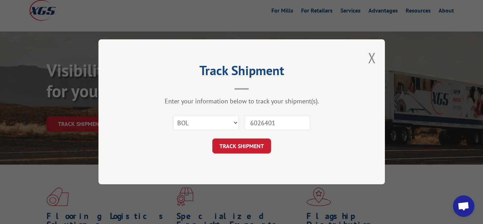
type input "6026401"
click button "TRACK SHIPMENT" at bounding box center [241, 146] width 59 height 15
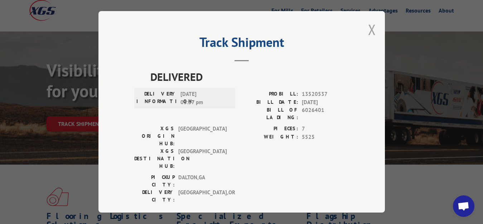
click at [368, 29] on button "Close modal" at bounding box center [372, 29] width 8 height 19
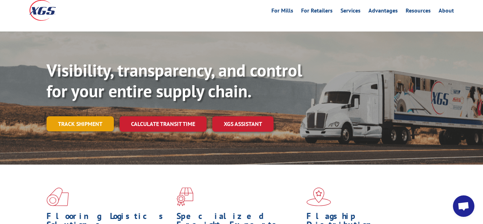
click at [55, 116] on link "Track shipment" at bounding box center [80, 123] width 67 height 15
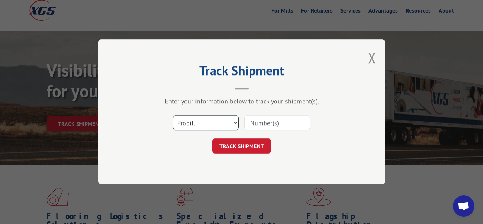
click at [173, 116] on select "Select category... Probill BOL PO" at bounding box center [206, 123] width 66 height 15
select select "bol"
click option "BOL" at bounding box center [0, 0] width 0 height 0
drag, startPoint x: 257, startPoint y: 119, endPoint x: 300, endPoint y: 74, distance: 62.6
click at [263, 116] on input at bounding box center [277, 123] width 66 height 15
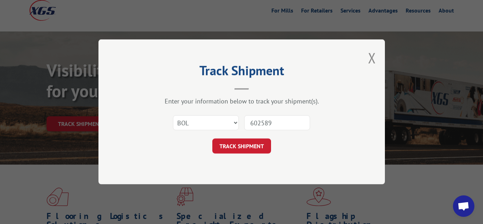
type input "6025890"
click button "TRACK SHIPMENT" at bounding box center [241, 146] width 59 height 15
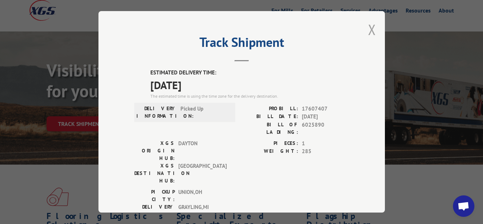
click at [368, 27] on button "Close modal" at bounding box center [372, 29] width 8 height 19
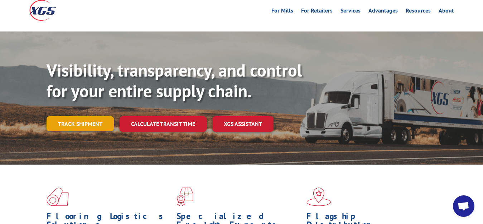
click at [76, 116] on link "Track shipment" at bounding box center [80, 123] width 67 height 15
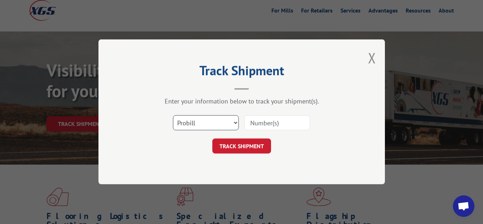
click at [173, 116] on select "Select category... Probill BOL PO" at bounding box center [206, 123] width 66 height 15
select select "bol"
click option "BOL" at bounding box center [0, 0] width 0 height 0
click at [173, 116] on select "Select category... Probill BOL PO" at bounding box center [206, 123] width 66 height 15
click option "BOL" at bounding box center [0, 0] width 0 height 0
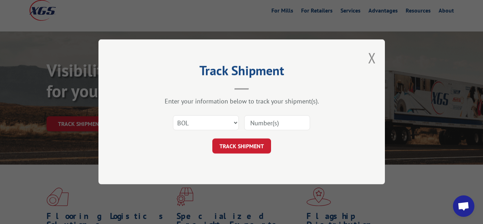
click at [277, 110] on div "Enter your information below to track your shipment(s). Select category... Prob…" at bounding box center [241, 125] width 215 height 57
click at [242, 124] on div "Select category... Probill BOL PO" at bounding box center [241, 123] width 215 height 24
click at [246, 122] on input at bounding box center [277, 123] width 66 height 15
type input "6025891"
click button "TRACK SHIPMENT" at bounding box center [241, 146] width 59 height 15
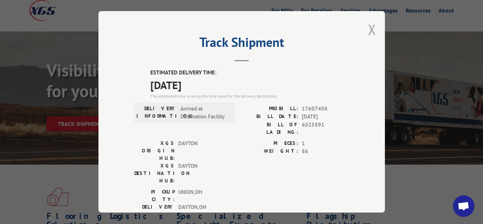
click at [368, 27] on button "Close modal" at bounding box center [372, 29] width 8 height 19
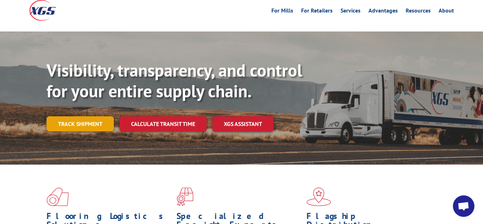
click at [67, 116] on link "Track shipment" at bounding box center [80, 123] width 67 height 15
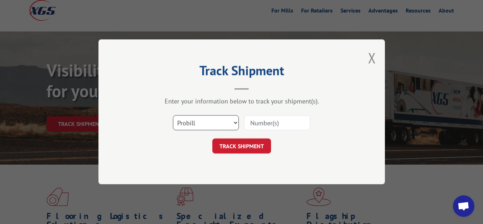
click at [173, 116] on select "Select category... Probill BOL PO" at bounding box center [206, 123] width 66 height 15
select select "bol"
click option "BOL" at bounding box center [0, 0] width 0 height 0
drag, startPoint x: 272, startPoint y: 122, endPoint x: 300, endPoint y: 85, distance: 46.2
click at [273, 120] on input at bounding box center [277, 123] width 66 height 15
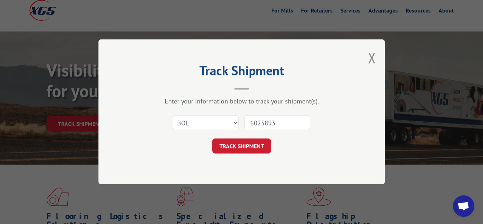
type input "6025893"
click button "TRACK SHIPMENT" at bounding box center [241, 146] width 59 height 15
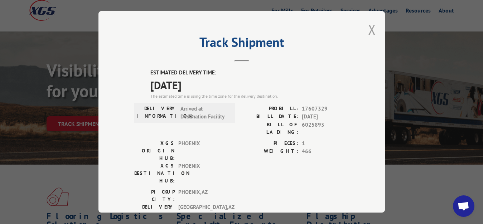
click at [369, 26] on button "Close modal" at bounding box center [372, 29] width 8 height 19
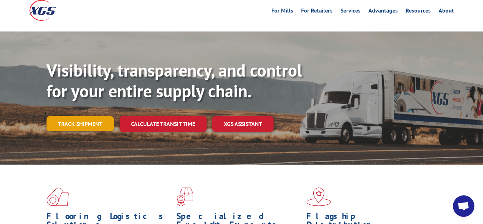
click at [75, 116] on link "Track shipment" at bounding box center [80, 123] width 67 height 15
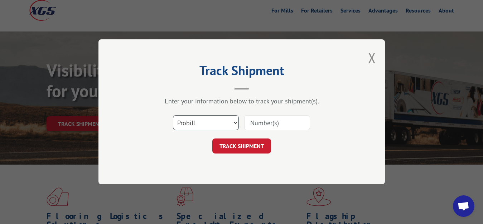
click at [173, 116] on select "Select category... Probill BOL PO" at bounding box center [206, 123] width 66 height 15
select select "bol"
click option "BOL" at bounding box center [0, 0] width 0 height 0
drag, startPoint x: 259, startPoint y: 125, endPoint x: 281, endPoint y: 99, distance: 34.1
click at [260, 124] on input at bounding box center [277, 123] width 66 height 15
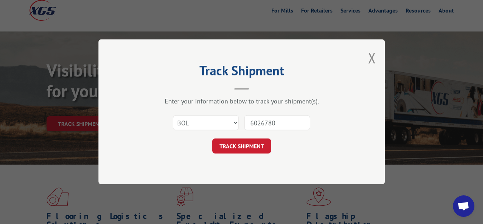
type input "6026780"
click button "TRACK SHIPMENT" at bounding box center [241, 146] width 59 height 15
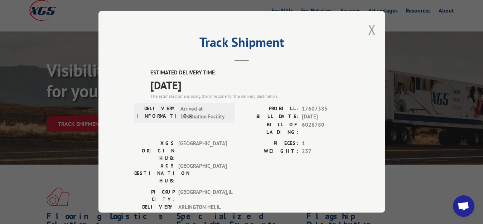
click at [368, 28] on button "Close modal" at bounding box center [372, 29] width 8 height 19
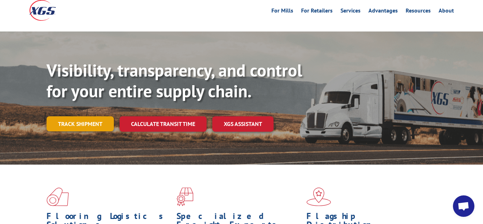
click at [51, 116] on link "Track shipment" at bounding box center [80, 123] width 67 height 15
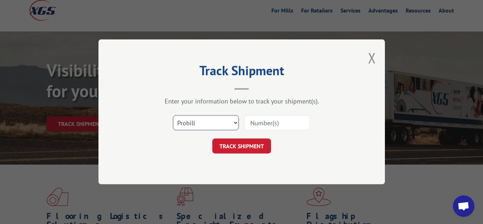
click at [173, 116] on select "Select category... Probill BOL PO" at bounding box center [206, 123] width 66 height 15
select select "bol"
click option "BOL" at bounding box center [0, 0] width 0 height 0
drag, startPoint x: 256, startPoint y: 133, endPoint x: 260, endPoint y: 124, distance: 10.4
click at [260, 124] on div "Select category... Probill BOL PO" at bounding box center [241, 123] width 215 height 24
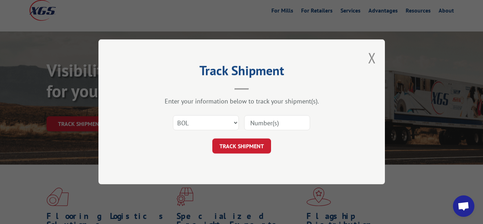
click at [260, 124] on input at bounding box center [277, 123] width 66 height 15
type input "6027258"
click button "TRACK SHIPMENT" at bounding box center [241, 146] width 59 height 15
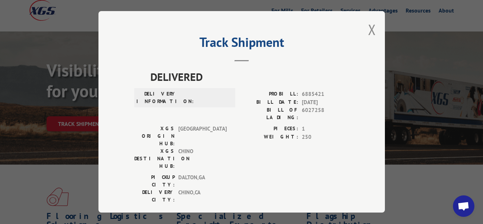
drag, startPoint x: 367, startPoint y: 27, endPoint x: 352, endPoint y: 43, distance: 22.3
click at [368, 32] on button "Close modal" at bounding box center [372, 29] width 8 height 19
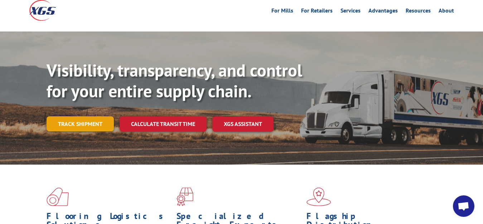
click at [76, 116] on link "Track shipment" at bounding box center [80, 123] width 67 height 15
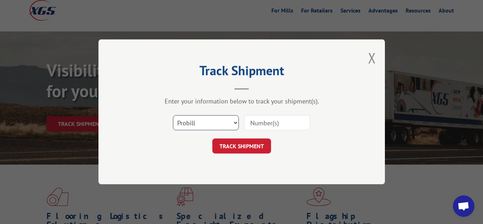
click at [173, 116] on select "Select category... Probill BOL PO" at bounding box center [206, 123] width 66 height 15
select select "bol"
click option "BOL" at bounding box center [0, 0] width 0 height 0
click at [264, 120] on input at bounding box center [277, 123] width 66 height 15
type input "6027058"
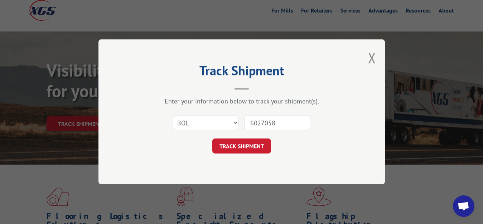
click button "TRACK SHIPMENT" at bounding box center [241, 146] width 59 height 15
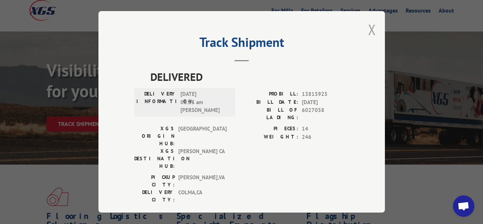
click at [368, 27] on button "Close modal" at bounding box center [372, 29] width 8 height 19
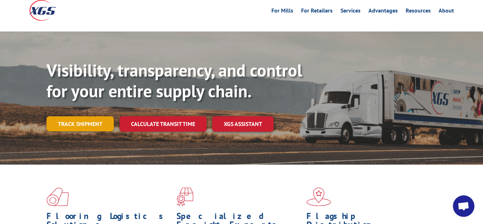
click at [75, 116] on link "Track shipment" at bounding box center [80, 123] width 67 height 15
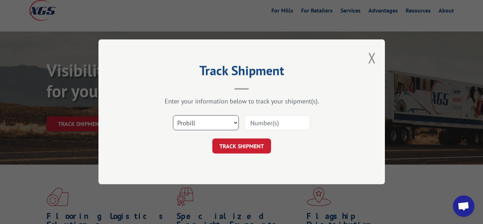
click at [173, 116] on select "Select category... Probill BOL PO" at bounding box center [206, 123] width 66 height 15
select select "bol"
click option "BOL" at bounding box center [0, 0] width 0 height 0
drag, startPoint x: 259, startPoint y: 124, endPoint x: 275, endPoint y: 89, distance: 38.0
click at [266, 117] on input at bounding box center [277, 123] width 66 height 15
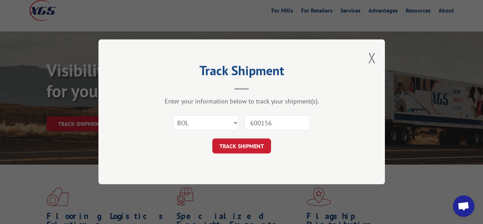
type input "6001566"
click button "TRACK SHIPMENT" at bounding box center [241, 146] width 59 height 15
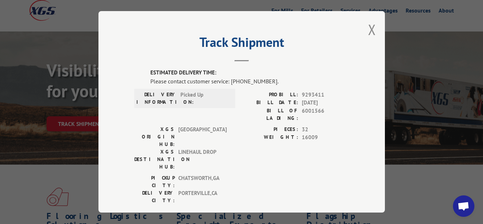
click at [371, 27] on div "Track Shipment ESTIMATED DELIVERY TIME: Please contact customer service: [PHONE…" at bounding box center [241, 112] width 287 height 202
click at [369, 28] on button "Close modal" at bounding box center [372, 29] width 8 height 19
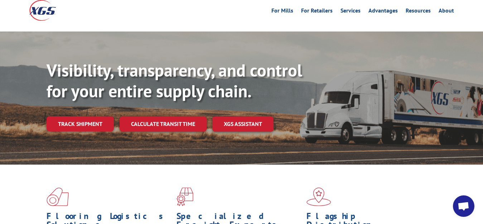
click at [44, 110] on div "Visibility, transparency, and control for your entire supply chain. Track shipm…" at bounding box center [241, 105] width 483 height 147
click at [82, 116] on link "Track shipment" at bounding box center [80, 123] width 67 height 15
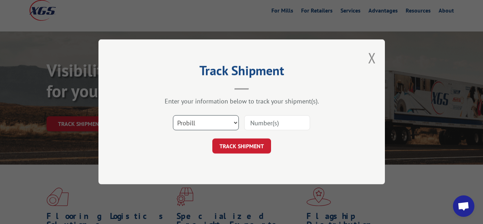
click at [173, 116] on select "Select category... Probill BOL PO" at bounding box center [206, 123] width 66 height 15
select select "bol"
click option "BOL" at bounding box center [0, 0] width 0 height 0
drag, startPoint x: 255, startPoint y: 123, endPoint x: 265, endPoint y: 115, distance: 12.4
click at [258, 120] on input at bounding box center [277, 123] width 66 height 15
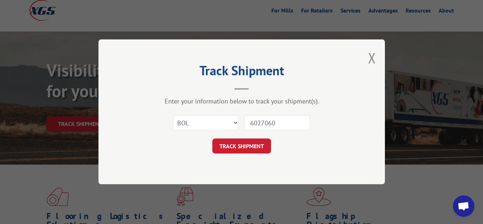
type input "6027060"
click button "TRACK SHIPMENT" at bounding box center [241, 146] width 59 height 15
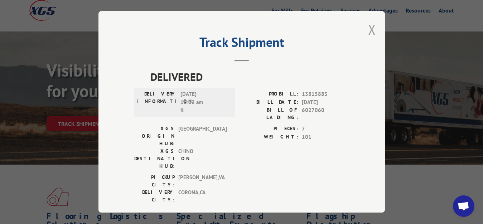
click at [368, 28] on button "Close modal" at bounding box center [372, 29] width 8 height 19
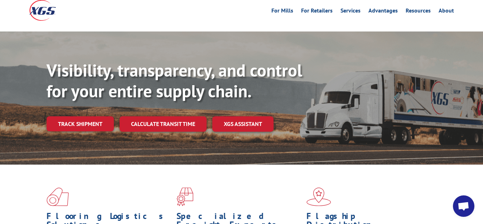
click at [86, 98] on div "Visibility, transparency, and control for your entire supply chain. Track shipm…" at bounding box center [265, 110] width 437 height 100
click at [83, 116] on link "Track shipment" at bounding box center [80, 123] width 67 height 15
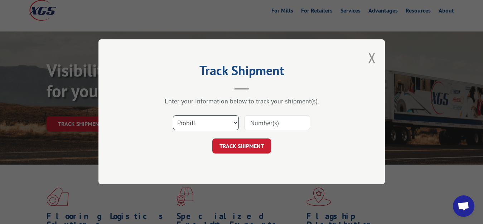
click at [173, 116] on select "Select category... Probill BOL PO" at bounding box center [206, 123] width 66 height 15
select select "bol"
click option "BOL" at bounding box center [0, 0] width 0 height 0
drag, startPoint x: 263, startPoint y: 128, endPoint x: 268, endPoint y: 121, distance: 8.7
click at [265, 125] on input at bounding box center [277, 123] width 66 height 15
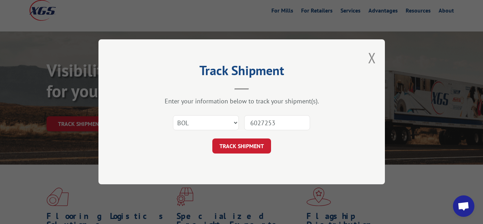
type input "6027253"
click button "TRACK SHIPMENT" at bounding box center [241, 146] width 59 height 15
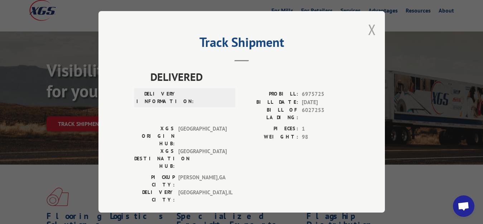
click at [368, 26] on button "Close modal" at bounding box center [372, 29] width 8 height 19
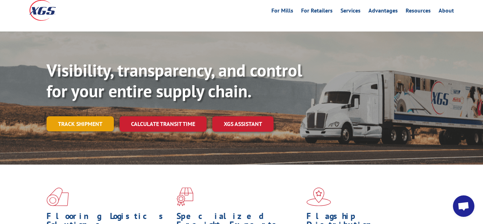
click at [68, 116] on link "Track shipment" at bounding box center [80, 123] width 67 height 15
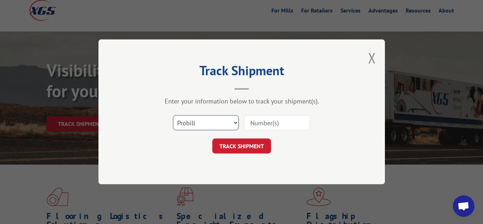
click at [173, 116] on select "Select category... Probill BOL PO" at bounding box center [206, 123] width 66 height 15
select select "bol"
click option "BOL" at bounding box center [0, 0] width 0 height 0
drag, startPoint x: 272, startPoint y: 119, endPoint x: 290, endPoint y: 83, distance: 40.5
click at [273, 117] on input at bounding box center [277, 123] width 66 height 15
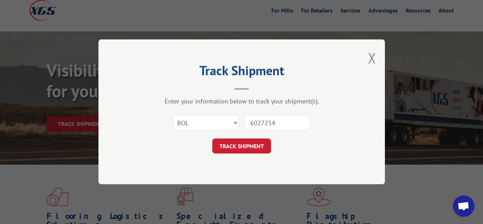
type input "6027254"
click button "TRACK SHIPMENT" at bounding box center [241, 146] width 59 height 15
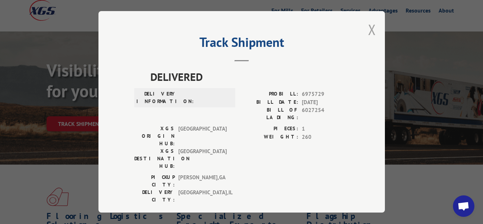
click at [368, 28] on button "Close modal" at bounding box center [372, 29] width 8 height 19
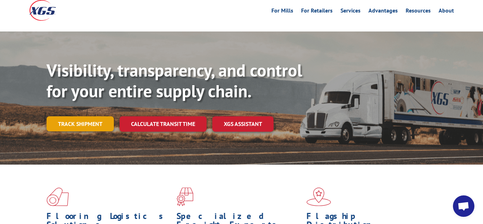
click at [69, 116] on link "Track shipment" at bounding box center [80, 123] width 67 height 15
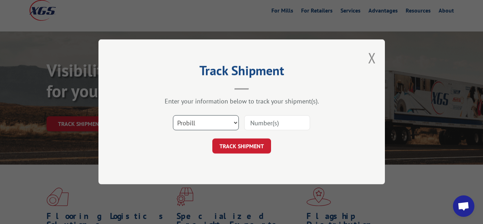
click at [173, 116] on select "Select category... Probill BOL PO" at bounding box center [206, 123] width 66 height 15
select select "bol"
click option "BOL" at bounding box center [0, 0] width 0 height 0
drag, startPoint x: 259, startPoint y: 124, endPoint x: 270, endPoint y: 113, distance: 16.0
click at [259, 121] on input at bounding box center [277, 123] width 66 height 15
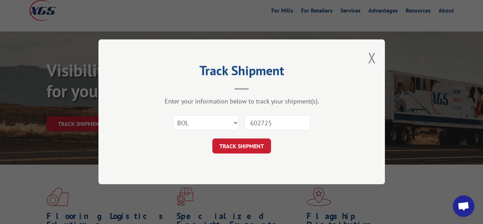
type input "6027256"
click button "TRACK SHIPMENT" at bounding box center [241, 146] width 59 height 15
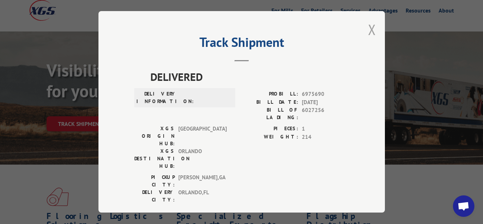
click at [368, 26] on button "Close modal" at bounding box center [372, 29] width 8 height 19
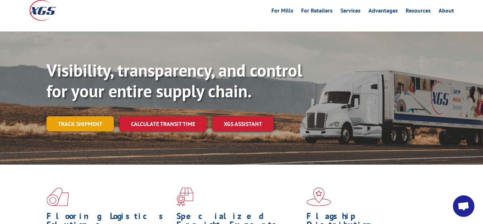
click at [81, 116] on link "Track shipment" at bounding box center [80, 123] width 67 height 15
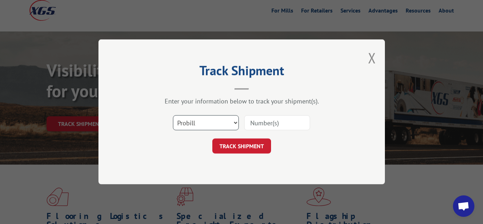
click at [173, 116] on select "Select category... Probill BOL PO" at bounding box center [206, 123] width 66 height 15
select select "bol"
click option "BOL" at bounding box center [0, 0] width 0 height 0
drag, startPoint x: 271, startPoint y: 124, endPoint x: 285, endPoint y: 91, distance: 35.1
click at [271, 122] on input at bounding box center [277, 123] width 66 height 15
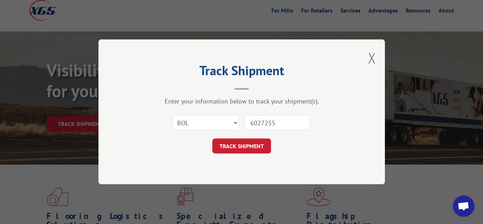
type input "6027255"
click button "TRACK SHIPMENT" at bounding box center [241, 146] width 59 height 15
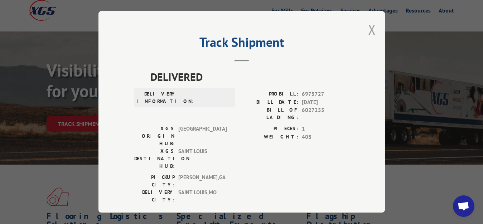
click at [368, 27] on button "Close modal" at bounding box center [372, 29] width 8 height 19
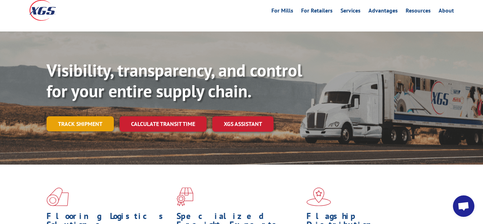
click at [61, 116] on link "Track shipment" at bounding box center [80, 123] width 67 height 15
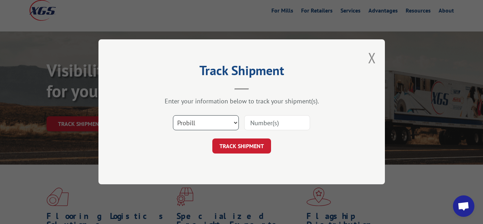
click at [173, 116] on select "Select category... Probill BOL PO" at bounding box center [206, 123] width 66 height 15
select select "bol"
click option "BOL" at bounding box center [0, 0] width 0 height 0
click at [268, 121] on input at bounding box center [277, 123] width 66 height 15
type input "6027402"
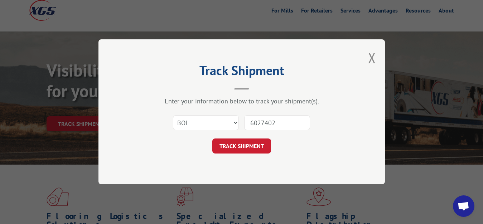
click button "TRACK SHIPMENT" at bounding box center [241, 146] width 59 height 15
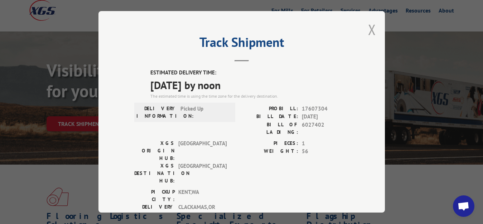
click at [368, 28] on button "Close modal" at bounding box center [372, 29] width 8 height 19
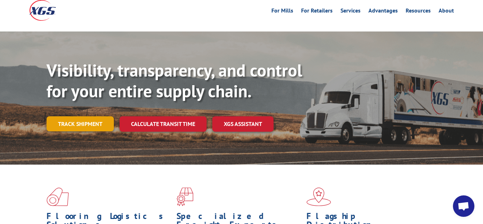
click at [75, 116] on link "Track shipment" at bounding box center [80, 123] width 67 height 15
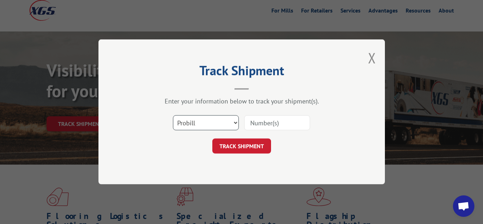
click at [173, 116] on select "Select category... Probill BOL PO" at bounding box center [206, 123] width 66 height 15
select select "bol"
click option "BOL" at bounding box center [0, 0] width 0 height 0
click at [275, 120] on input at bounding box center [277, 123] width 66 height 15
type input "6027401"
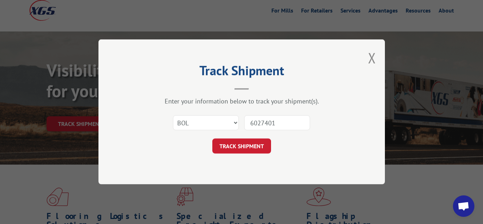
click button "TRACK SHIPMENT" at bounding box center [241, 146] width 59 height 15
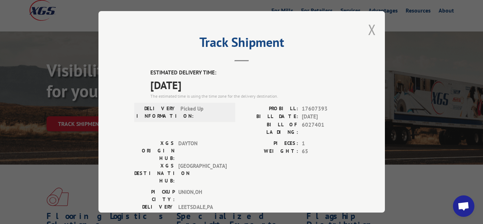
click at [368, 26] on button "Close modal" at bounding box center [372, 29] width 8 height 19
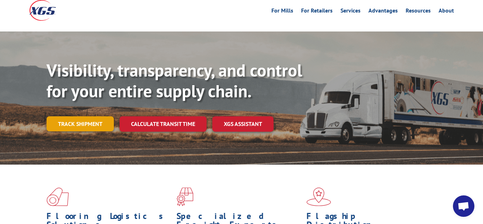
click at [106, 116] on link "Track shipment" at bounding box center [80, 123] width 67 height 15
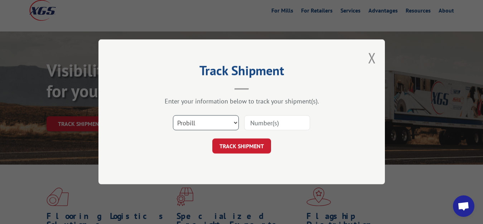
click at [173, 116] on select "Select category... Probill BOL PO" at bounding box center [206, 123] width 66 height 15
select select "bol"
click option "BOL" at bounding box center [0, 0] width 0 height 0
click at [250, 117] on input at bounding box center [277, 123] width 66 height 15
type input "6041915"
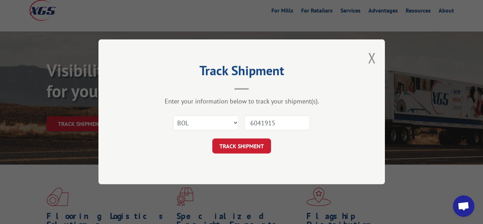
click button "TRACK SHIPMENT" at bounding box center [241, 146] width 59 height 15
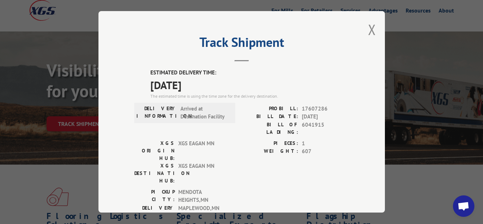
drag, startPoint x: 364, startPoint y: 27, endPoint x: 358, endPoint y: 33, distance: 8.4
click at [368, 27] on button "Close modal" at bounding box center [372, 29] width 8 height 19
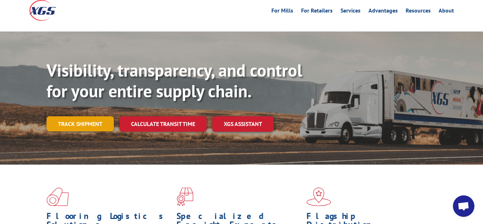
click at [66, 116] on link "Track shipment" at bounding box center [80, 123] width 67 height 15
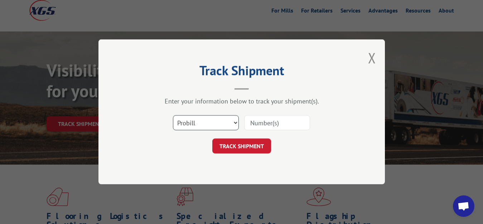
click at [173, 116] on select "Select category... Probill BOL PO" at bounding box center [206, 123] width 66 height 15
select select "bol"
click option "BOL" at bounding box center [0, 0] width 0 height 0
drag, startPoint x: 259, startPoint y: 127, endPoint x: 261, endPoint y: 124, distance: 4.2
click at [260, 126] on input at bounding box center [277, 123] width 66 height 15
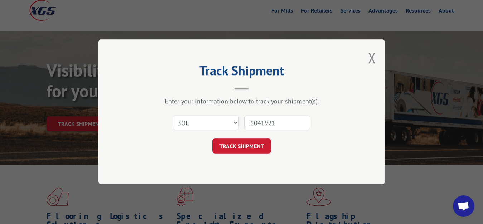
type input "6041921"
click button "TRACK SHIPMENT" at bounding box center [241, 146] width 59 height 15
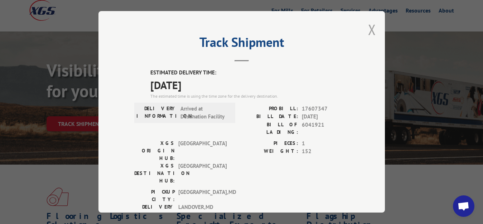
click at [368, 25] on button "Close modal" at bounding box center [372, 29] width 8 height 19
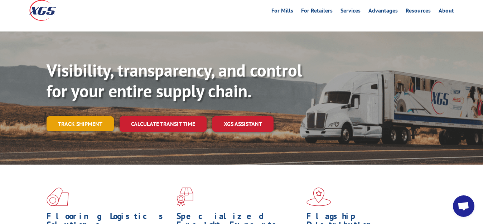
click at [62, 116] on link "Track shipment" at bounding box center [80, 123] width 67 height 15
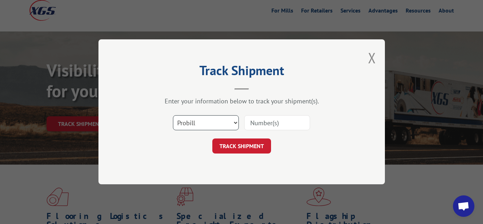
click at [173, 116] on select "Select category... Probill BOL PO" at bounding box center [206, 123] width 66 height 15
select select "bol"
click option "BOL" at bounding box center [0, 0] width 0 height 0
click at [263, 122] on input at bounding box center [277, 123] width 66 height 15
type input "6041914"
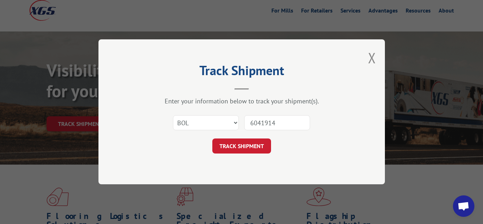
click button "TRACK SHIPMENT" at bounding box center [241, 146] width 59 height 15
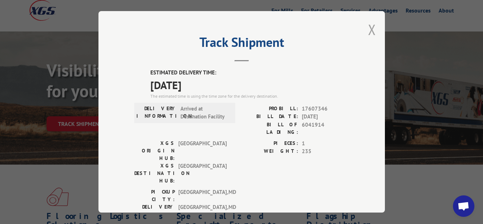
click at [368, 28] on button "Close modal" at bounding box center [372, 29] width 8 height 19
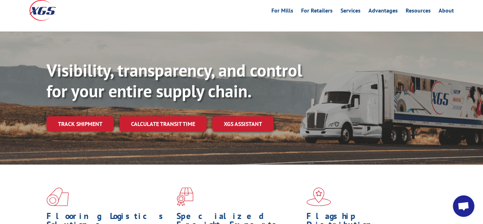
click at [81, 100] on div "Visibility, transparency, and control for your entire supply chain. Track shipm…" at bounding box center [265, 110] width 437 height 100
click at [80, 116] on link "Track shipment" at bounding box center [80, 123] width 67 height 15
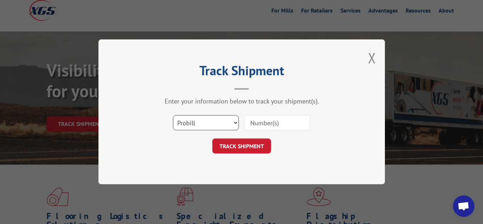
click at [173, 116] on select "Select category... Probill BOL PO" at bounding box center [206, 123] width 66 height 15
select select "bol"
click option "BOL" at bounding box center [0, 0] width 0 height 0
click at [270, 124] on input at bounding box center [277, 123] width 66 height 15
type input "6042055"
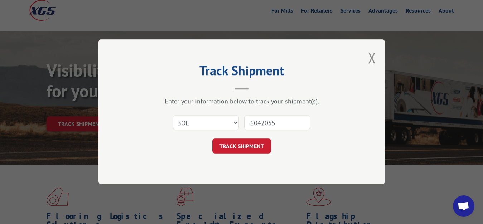
click button "TRACK SHIPMENT" at bounding box center [241, 146] width 59 height 15
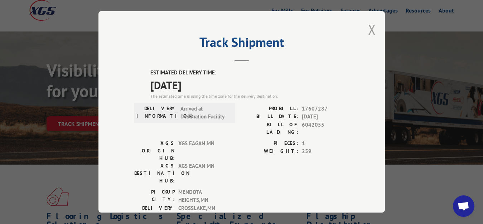
click at [368, 27] on button "Close modal" at bounding box center [372, 29] width 8 height 19
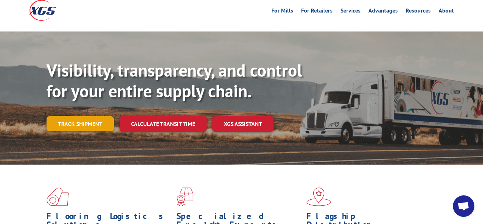
click at [83, 116] on link "Track shipment" at bounding box center [80, 123] width 67 height 15
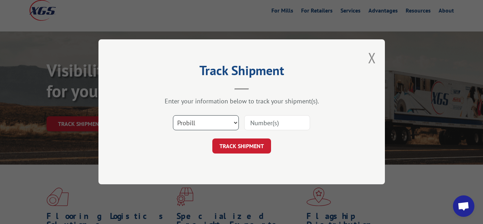
click at [173, 116] on select "Select category... Probill BOL PO" at bounding box center [206, 123] width 66 height 15
select select "bol"
click option "BOL" at bounding box center [0, 0] width 0 height 0
click at [278, 117] on input at bounding box center [277, 123] width 66 height 15
type input "6042056"
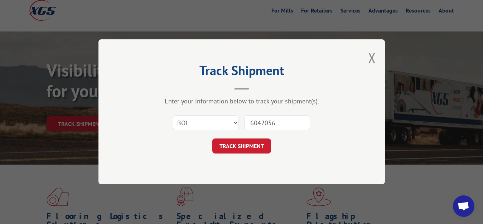
click button "TRACK SHIPMENT" at bounding box center [241, 146] width 59 height 15
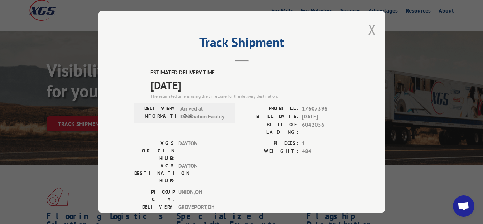
click at [368, 28] on button "Close modal" at bounding box center [372, 29] width 8 height 19
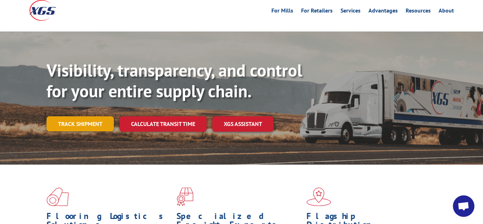
click at [79, 116] on link "Track shipment" at bounding box center [80, 123] width 67 height 15
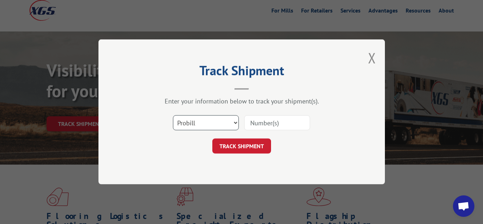
click at [173, 116] on select "Select category... Probill BOL PO" at bounding box center [206, 123] width 66 height 15
select select "bol"
click option "BOL" at bounding box center [0, 0] width 0 height 0
drag, startPoint x: 255, startPoint y: 124, endPoint x: 265, endPoint y: 106, distance: 20.0
click at [256, 121] on input at bounding box center [277, 123] width 66 height 15
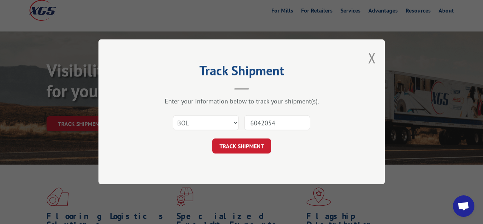
type input "6042054"
click button "TRACK SHIPMENT" at bounding box center [241, 146] width 59 height 15
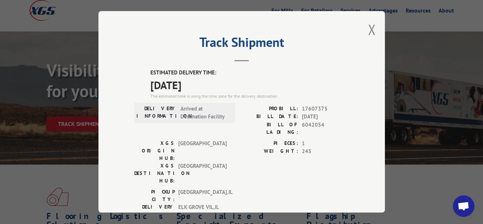
drag, startPoint x: 365, startPoint y: 27, endPoint x: 353, endPoint y: 42, distance: 19.6
click at [368, 28] on button "Close modal" at bounding box center [372, 29] width 8 height 19
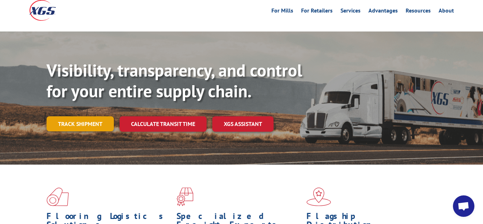
click at [92, 116] on link "Track shipment" at bounding box center [80, 123] width 67 height 15
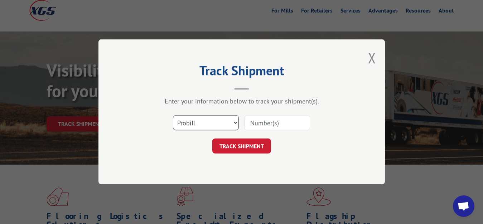
click at [173, 116] on select "Select category... Probill BOL PO" at bounding box center [206, 123] width 66 height 15
select select "bol"
click option "BOL" at bounding box center [0, 0] width 0 height 0
click at [247, 122] on input at bounding box center [277, 123] width 66 height 15
type input "6042235"
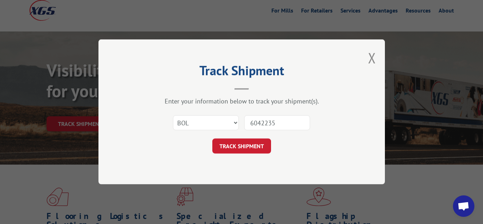
click button "TRACK SHIPMENT" at bounding box center [241, 146] width 59 height 15
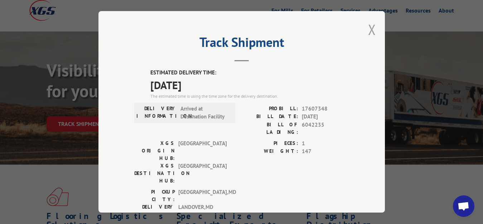
click at [369, 26] on button "Close modal" at bounding box center [372, 29] width 8 height 19
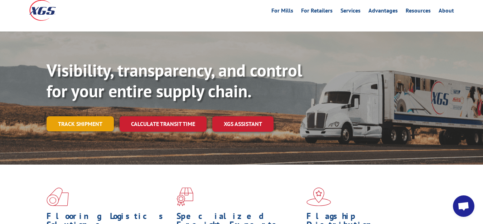
click at [66, 116] on link "Track shipment" at bounding box center [80, 123] width 67 height 15
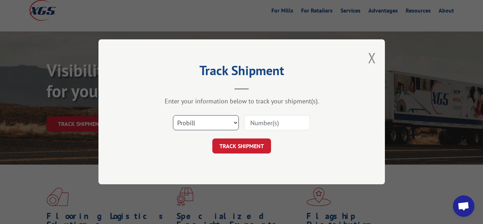
click at [173, 116] on select "Select category... Probill BOL PO" at bounding box center [206, 123] width 66 height 15
select select "bol"
click option "BOL" at bounding box center [0, 0] width 0 height 0
click at [255, 126] on input at bounding box center [277, 123] width 66 height 15
type input "6042236"
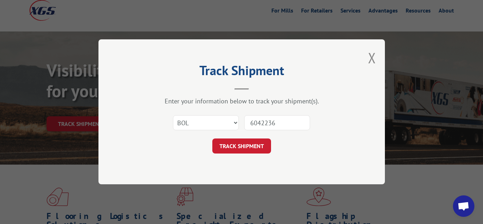
click button "TRACK SHIPMENT" at bounding box center [241, 146] width 59 height 15
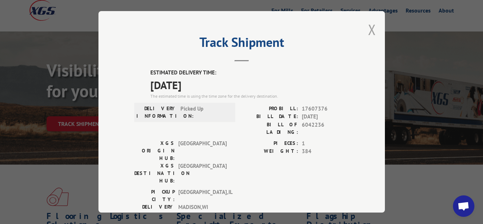
click at [368, 25] on button "Close modal" at bounding box center [372, 29] width 8 height 19
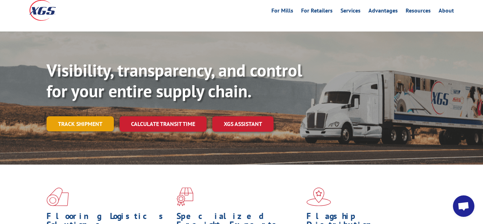
click at [75, 116] on link "Track shipment" at bounding box center [80, 123] width 67 height 15
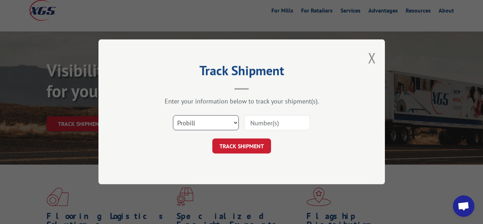
click at [173, 116] on select "Select category... Probill BOL PO" at bounding box center [206, 123] width 66 height 15
select select "bol"
click option "BOL" at bounding box center [0, 0] width 0 height 0
drag, startPoint x: 256, startPoint y: 120, endPoint x: 267, endPoint y: 88, distance: 33.5
click at [256, 119] on input at bounding box center [277, 123] width 66 height 15
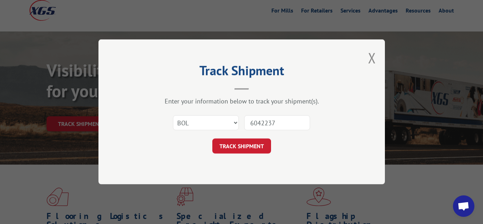
type input "6042237"
click button "TRACK SHIPMENT" at bounding box center [241, 146] width 59 height 15
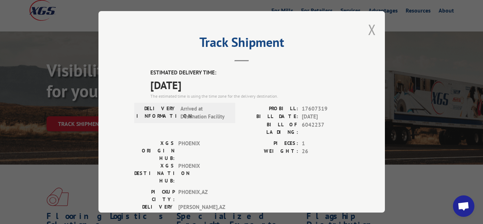
click at [368, 27] on button "Close modal" at bounding box center [372, 29] width 8 height 19
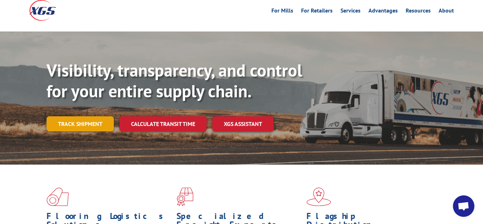
click at [75, 116] on link "Track shipment" at bounding box center [80, 123] width 67 height 15
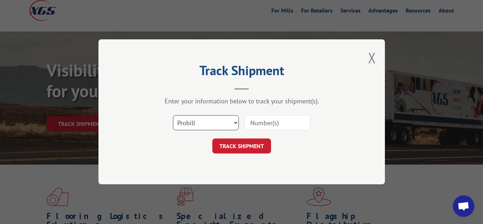
click at [173, 116] on select "Select category... Probill BOL PO" at bounding box center [206, 123] width 66 height 15
select select "bol"
click option "BOL" at bounding box center [0, 0] width 0 height 0
drag, startPoint x: 260, startPoint y: 119, endPoint x: 277, endPoint y: 92, distance: 32.7
click at [260, 118] on input at bounding box center [277, 123] width 66 height 15
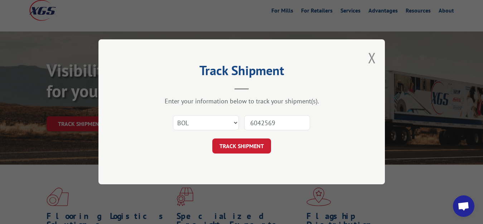
type input "6042569"
click button "TRACK SHIPMENT" at bounding box center [241, 146] width 59 height 15
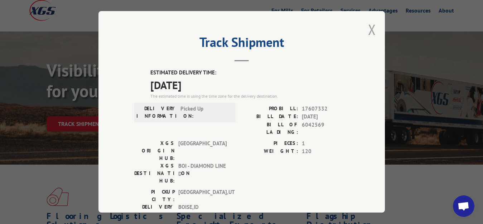
click at [368, 28] on button "Close modal" at bounding box center [372, 29] width 8 height 19
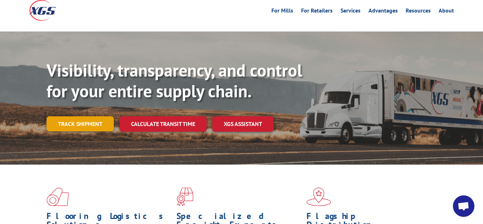
click at [83, 116] on link "Track shipment" at bounding box center [80, 123] width 67 height 15
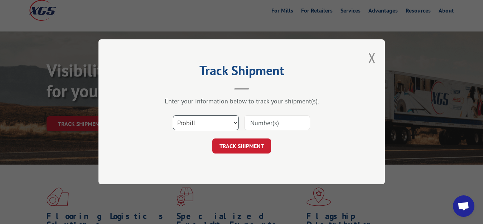
click at [173, 116] on select "Select category... Probill BOL PO" at bounding box center [206, 123] width 66 height 15
select select "bol"
click option "BOL" at bounding box center [0, 0] width 0 height 0
drag, startPoint x: 269, startPoint y: 118, endPoint x: 280, endPoint y: 85, distance: 34.4
click at [271, 116] on input at bounding box center [277, 123] width 66 height 15
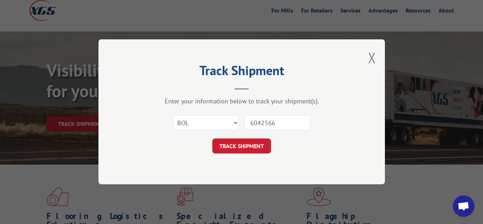
type input "6042566"
click button "TRACK SHIPMENT" at bounding box center [241, 146] width 59 height 15
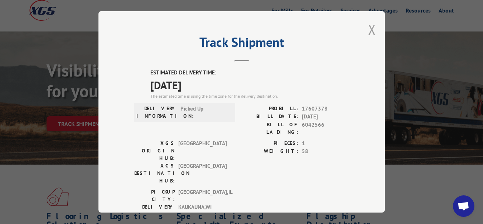
click at [368, 28] on button "Close modal" at bounding box center [372, 29] width 8 height 19
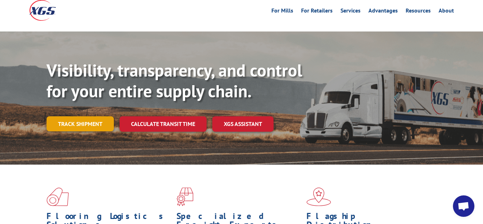
click at [82, 116] on link "Track shipment" at bounding box center [80, 123] width 67 height 15
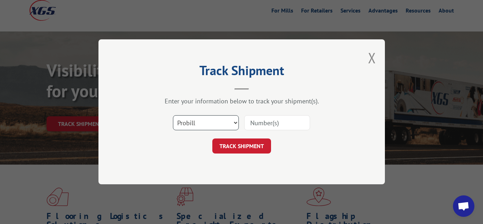
click at [173, 116] on select "Select category... Probill BOL PO" at bounding box center [206, 123] width 66 height 15
select select "bol"
click option "BOL" at bounding box center [0, 0] width 0 height 0
click at [261, 122] on input at bounding box center [277, 123] width 66 height 15
type input "6042568"
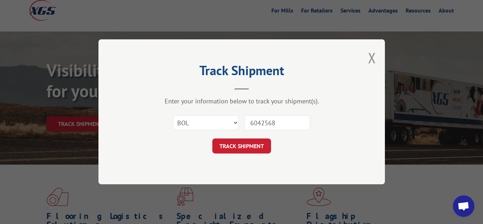
click button "TRACK SHIPMENT" at bounding box center [241, 146] width 59 height 15
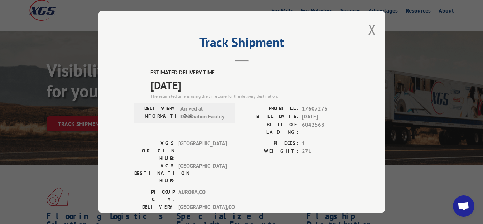
drag, startPoint x: 363, startPoint y: 27, endPoint x: 363, endPoint y: 31, distance: 3.9
click at [368, 29] on button "Close modal" at bounding box center [372, 29] width 8 height 19
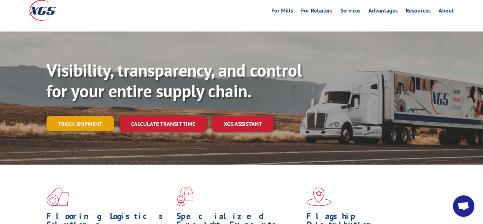
click at [80, 116] on link "Track shipment" at bounding box center [80, 123] width 67 height 15
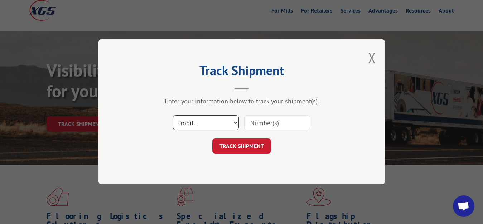
click at [173, 116] on select "Select category... Probill BOL PO" at bounding box center [206, 123] width 66 height 15
select select "bol"
click option "BOL" at bounding box center [0, 0] width 0 height 0
click at [256, 122] on input at bounding box center [277, 123] width 66 height 15
type input "6042567"
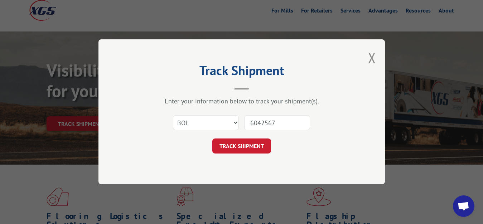
click button "TRACK SHIPMENT" at bounding box center [241, 146] width 59 height 15
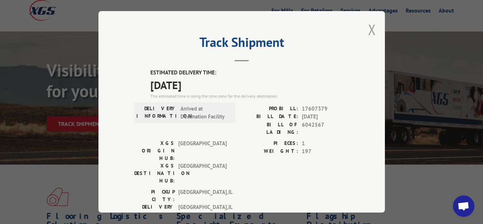
click at [368, 26] on button "Close modal" at bounding box center [372, 29] width 8 height 19
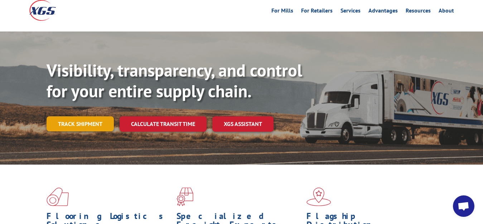
click at [71, 116] on link "Track shipment" at bounding box center [80, 123] width 67 height 15
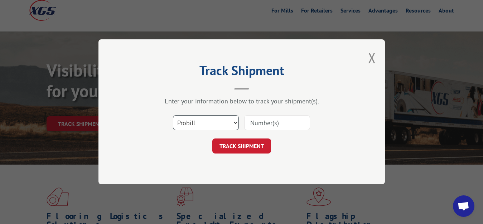
click at [173, 116] on select "Select category... Probill BOL PO" at bounding box center [206, 123] width 66 height 15
select select "bol"
click option "BOL" at bounding box center [0, 0] width 0 height 0
click at [260, 118] on input at bounding box center [277, 123] width 66 height 15
type input "6042844"
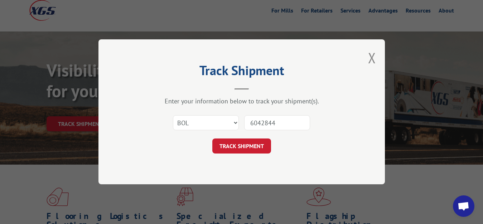
click button "TRACK SHIPMENT" at bounding box center [241, 146] width 59 height 15
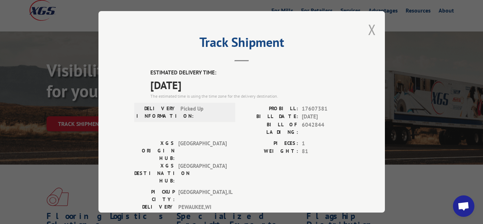
click at [368, 27] on button "Close modal" at bounding box center [372, 29] width 8 height 19
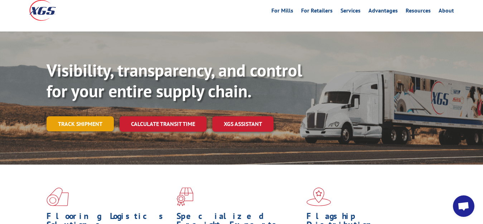
click at [63, 116] on link "Track shipment" at bounding box center [80, 123] width 67 height 15
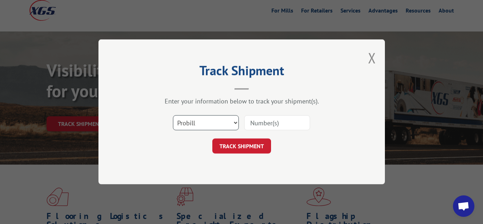
click at [173, 116] on select "Select category... Probill BOL PO" at bounding box center [206, 123] width 66 height 15
select select "bol"
click option "BOL" at bounding box center [0, 0] width 0 height 0
click at [260, 128] on input at bounding box center [277, 123] width 66 height 15
type input "6042983"
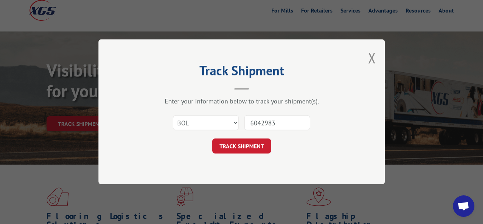
click button "TRACK SHIPMENT" at bounding box center [241, 146] width 59 height 15
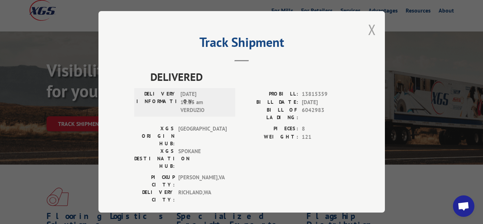
drag, startPoint x: 366, startPoint y: 27, endPoint x: 318, endPoint y: 63, distance: 60.0
click at [368, 28] on button "Close modal" at bounding box center [372, 29] width 8 height 19
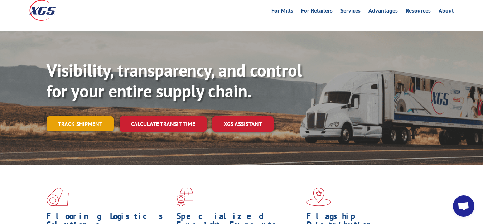
click at [96, 116] on link "Track shipment" at bounding box center [80, 123] width 67 height 15
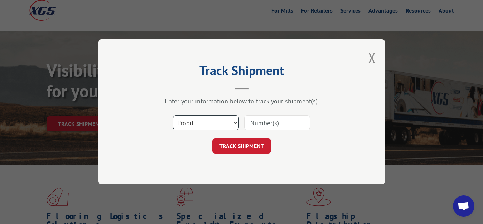
click at [173, 116] on select "Select category... Probill BOL PO" at bounding box center [206, 123] width 66 height 15
select select "bol"
click option "BOL" at bounding box center [0, 0] width 0 height 0
click at [259, 124] on input at bounding box center [277, 123] width 66 height 15
type input "6043450"
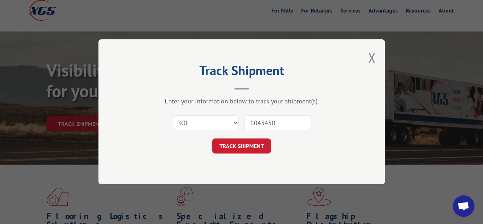
click button "TRACK SHIPMENT" at bounding box center [241, 146] width 59 height 15
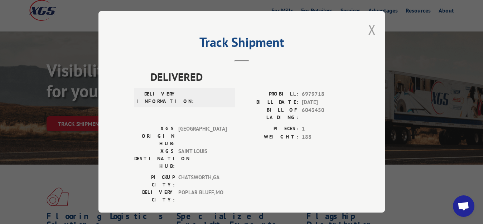
click at [368, 28] on button "Close modal" at bounding box center [372, 29] width 8 height 19
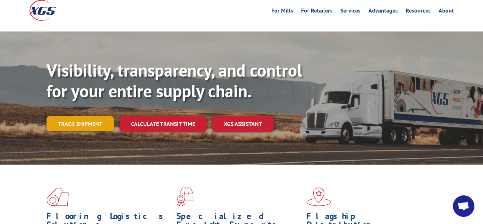
click at [63, 116] on link "Track shipment" at bounding box center [80, 123] width 67 height 15
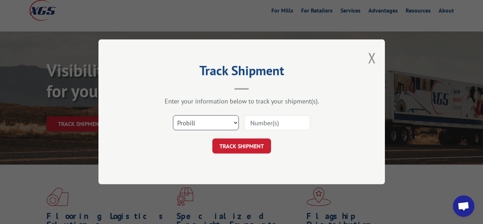
click at [173, 116] on select "Select category... Probill BOL PO" at bounding box center [206, 123] width 66 height 15
select select "bol"
click option "BOL" at bounding box center [0, 0] width 0 height 0
drag, startPoint x: 254, startPoint y: 120, endPoint x: 270, endPoint y: 97, distance: 28.0
click at [254, 119] on input at bounding box center [277, 123] width 66 height 15
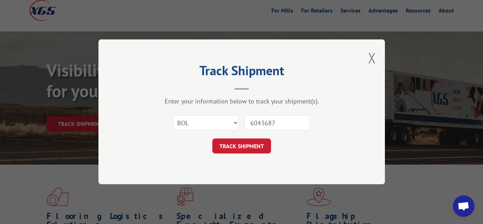
type input "6043687"
click button "TRACK SHIPMENT" at bounding box center [241, 146] width 59 height 15
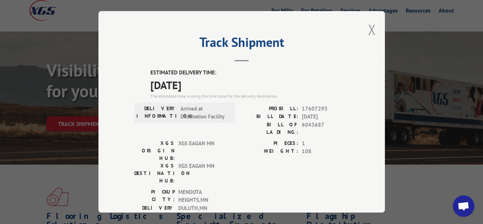
click at [369, 26] on button "Close modal" at bounding box center [372, 29] width 8 height 19
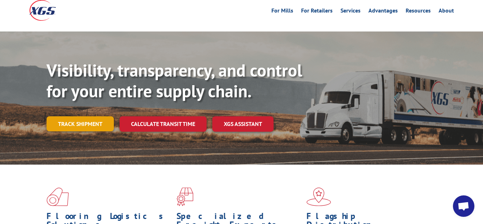
click at [61, 116] on link "Track shipment" at bounding box center [80, 123] width 67 height 15
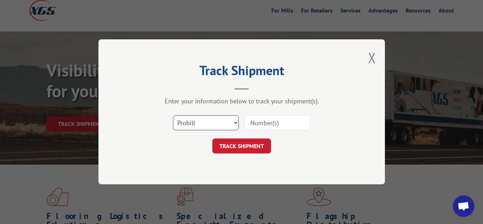
click at [173, 116] on select "Select category... Probill BOL PO" at bounding box center [206, 123] width 66 height 15
select select "bol"
click option "BOL" at bounding box center [0, 0] width 0 height 0
click at [273, 125] on input at bounding box center [277, 123] width 66 height 15
type input "6043680"
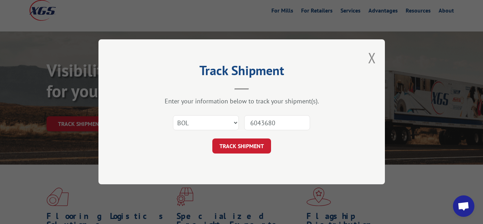
click button "TRACK SHIPMENT" at bounding box center [241, 146] width 59 height 15
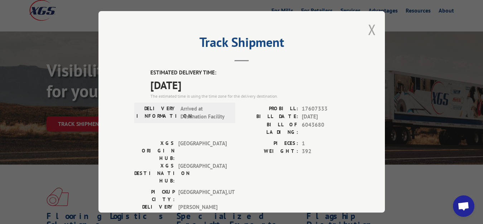
click at [368, 27] on button "Close modal" at bounding box center [372, 29] width 8 height 19
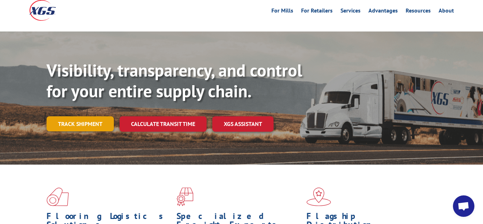
click at [65, 116] on link "Track shipment" at bounding box center [80, 123] width 67 height 15
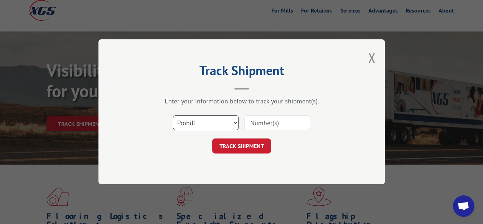
click at [173, 116] on select "Select category... Probill BOL PO" at bounding box center [206, 123] width 66 height 15
select select "bol"
click option "BOL" at bounding box center [0, 0] width 0 height 0
drag, startPoint x: 263, startPoint y: 126, endPoint x: 271, endPoint y: 100, distance: 27.1
click at [263, 122] on input at bounding box center [277, 123] width 66 height 15
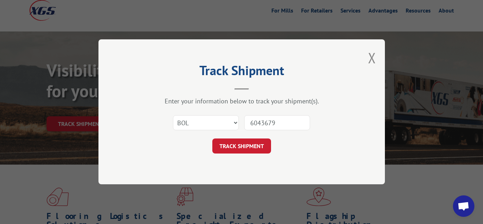
type input "6043679"
click button "TRACK SHIPMENT" at bounding box center [241, 146] width 59 height 15
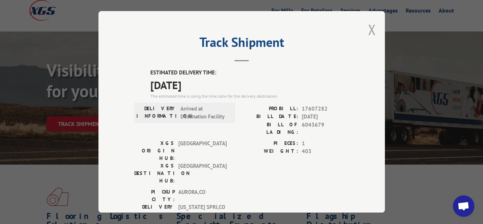
click at [368, 26] on button "Close modal" at bounding box center [372, 29] width 8 height 19
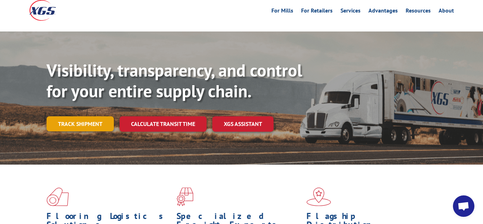
click at [89, 116] on link "Track shipment" at bounding box center [80, 123] width 67 height 15
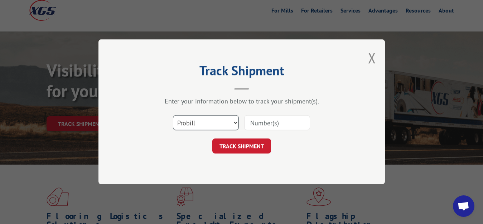
click at [173, 116] on select "Select category... Probill BOL PO" at bounding box center [206, 123] width 66 height 15
select select "bol"
click option "BOL" at bounding box center [0, 0] width 0 height 0
click at [262, 126] on input at bounding box center [277, 123] width 66 height 15
type input "6044342"
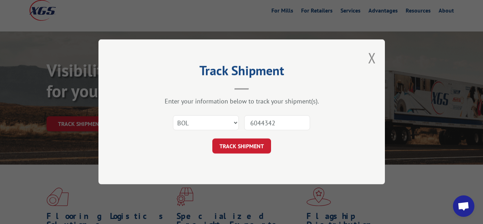
click button "TRACK SHIPMENT" at bounding box center [241, 146] width 59 height 15
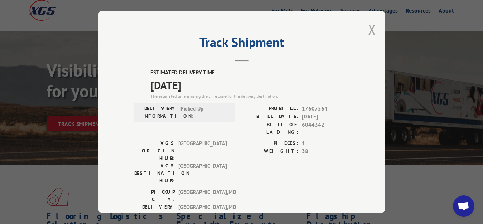
click at [368, 25] on button "Close modal" at bounding box center [372, 29] width 8 height 19
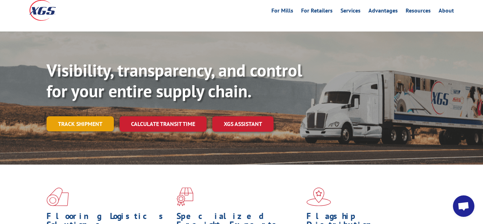
click at [80, 116] on link "Track shipment" at bounding box center [80, 123] width 67 height 15
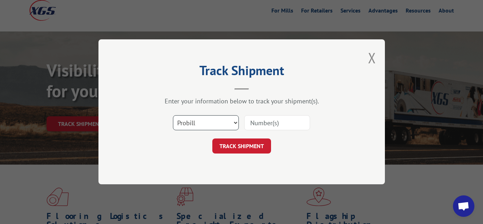
click at [173, 116] on select "Select category... Probill BOL PO" at bounding box center [206, 123] width 66 height 15
click at [199, 123] on select "Select category... Probill BOL PO" at bounding box center [206, 123] width 66 height 15
click at [173, 116] on select "Select category... Probill BOL PO" at bounding box center [206, 123] width 66 height 15
select select "bol"
click option "BOL" at bounding box center [0, 0] width 0 height 0
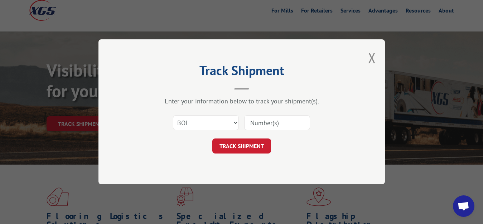
click at [251, 128] on input at bounding box center [277, 123] width 66 height 15
type input "6044343"
click button "TRACK SHIPMENT" at bounding box center [241, 146] width 59 height 15
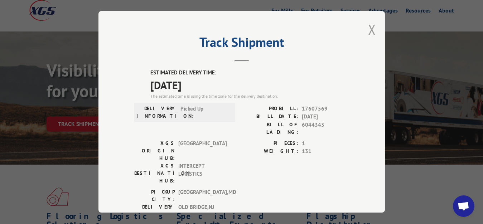
click at [368, 27] on button "Close modal" at bounding box center [372, 29] width 8 height 19
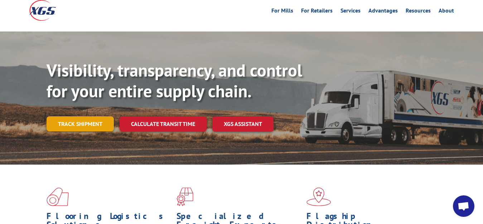
click at [80, 116] on link "Track shipment" at bounding box center [80, 123] width 67 height 15
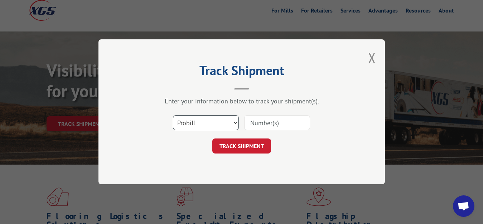
click at [173, 116] on select "Select category... Probill BOL PO" at bounding box center [206, 123] width 66 height 15
select select "bol"
click option "BOL" at bounding box center [0, 0] width 0 height 0
drag, startPoint x: 276, startPoint y: 120, endPoint x: 279, endPoint y: 86, distance: 34.5
click at [276, 119] on input at bounding box center [277, 123] width 66 height 15
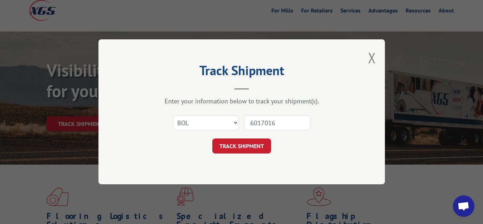
type input "6017016"
click button "TRACK SHIPMENT" at bounding box center [241, 146] width 59 height 15
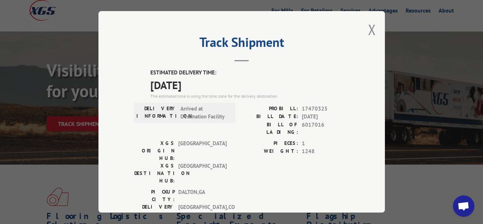
click at [371, 27] on div "Track Shipment ESTIMATED DELIVERY TIME: [DATE] The estimated time is using the …" at bounding box center [241, 112] width 287 height 202
click at [368, 29] on button "Close modal" at bounding box center [372, 29] width 8 height 19
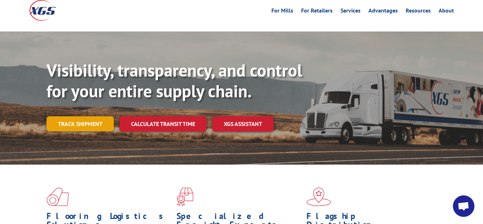
click at [76, 116] on link "Track shipment" at bounding box center [80, 123] width 67 height 15
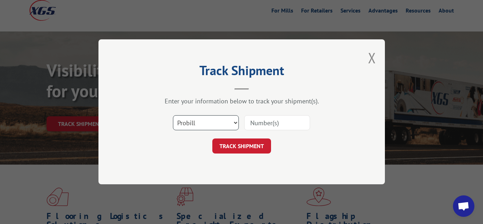
click at [202, 119] on select "Select category... Probill BOL PO" at bounding box center [206, 123] width 66 height 15
select select "bol"
click option "BOL" at bounding box center [0, 0] width 0 height 0
click at [270, 123] on input at bounding box center [277, 123] width 66 height 15
click at [268, 122] on input at bounding box center [277, 123] width 66 height 15
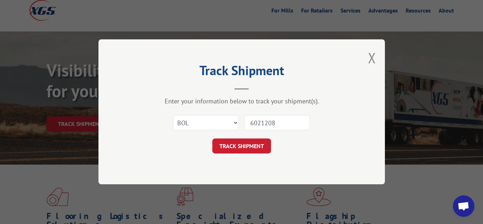
type input "6021208"
click button "TRACK SHIPMENT" at bounding box center [241, 146] width 59 height 15
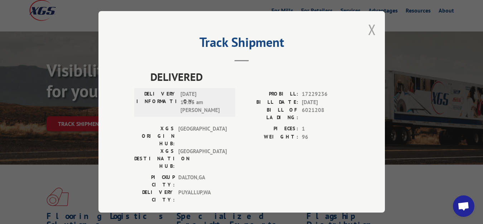
click at [371, 28] on button "Close modal" at bounding box center [372, 29] width 8 height 19
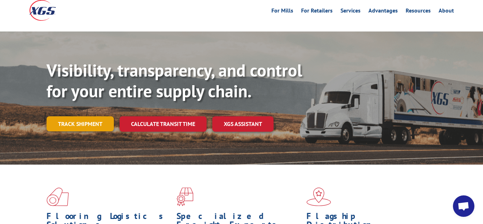
click at [86, 116] on link "Track shipment" at bounding box center [80, 123] width 67 height 15
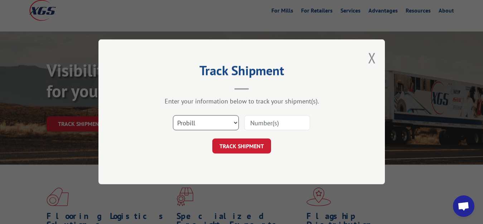
click at [197, 120] on select "Select category... Probill BOL PO" at bounding box center [206, 123] width 66 height 15
select select "bol"
click option "BOL" at bounding box center [0, 0] width 0 height 0
drag, startPoint x: 263, startPoint y: 122, endPoint x: 259, endPoint y: 86, distance: 37.1
click at [263, 120] on input at bounding box center [277, 123] width 66 height 15
